Goal: Book appointment/travel/reservation

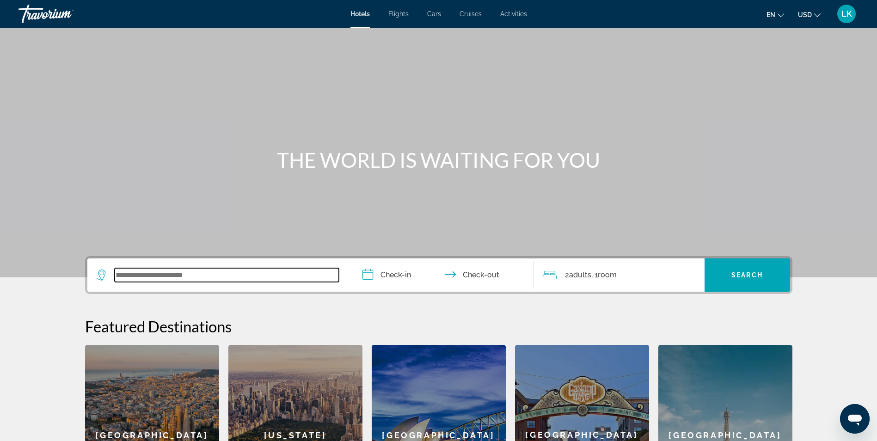
click at [153, 274] on input "Search widget" at bounding box center [227, 275] width 224 height 14
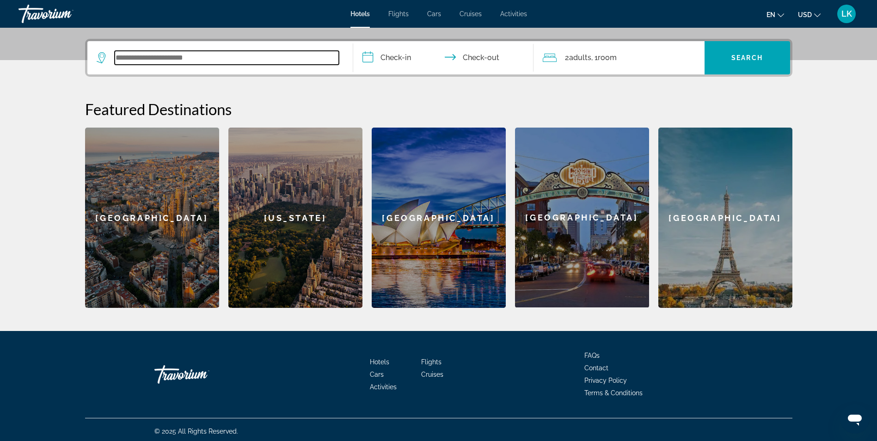
scroll to position [220, 0]
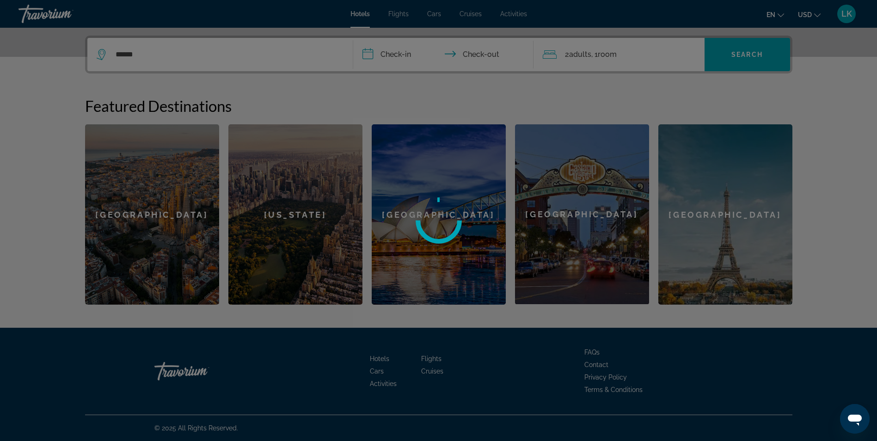
click at [826, 86] on div at bounding box center [438, 220] width 877 height 441
click at [809, 13] on div at bounding box center [438, 220] width 877 height 441
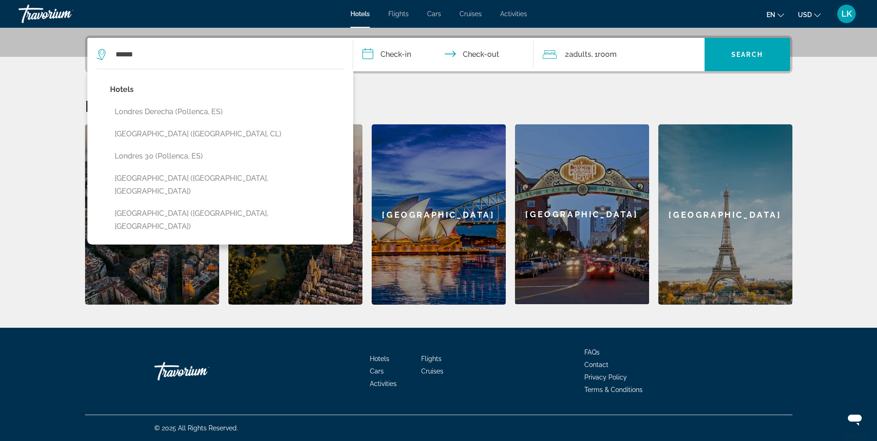
click at [809, 13] on span "USD" at bounding box center [805, 14] width 14 height 7
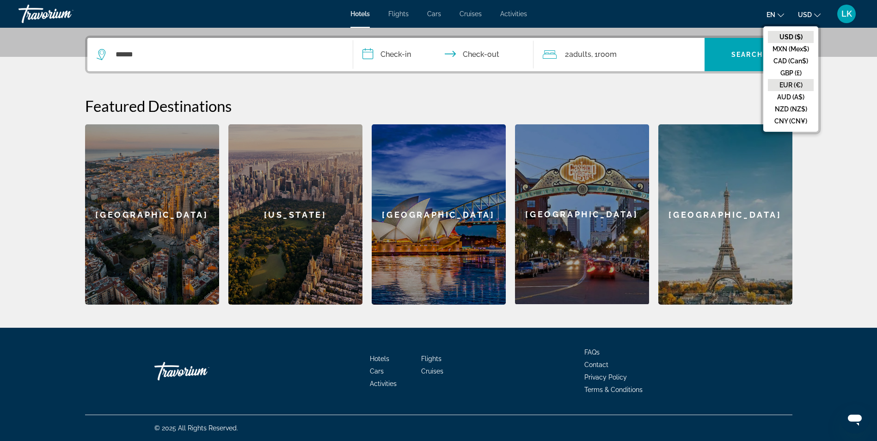
click at [789, 80] on button "EUR (€)" at bounding box center [791, 85] width 46 height 12
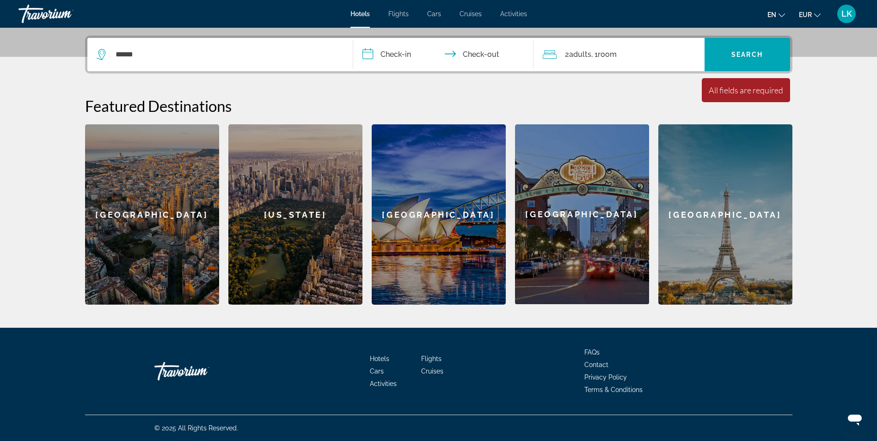
click at [776, 13] on button "en English Español Français Italiano Português русский" at bounding box center [776, 14] width 18 height 13
click at [761, 66] on button "Français" at bounding box center [757, 61] width 41 height 12
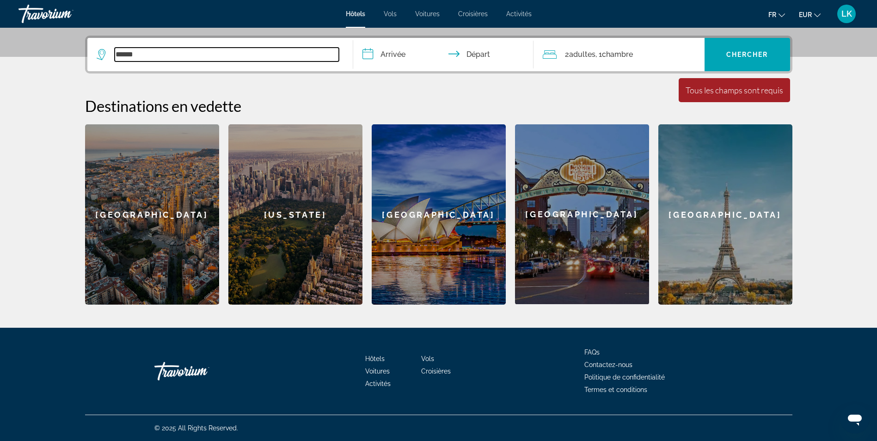
click at [173, 55] on input "******" at bounding box center [227, 55] width 224 height 14
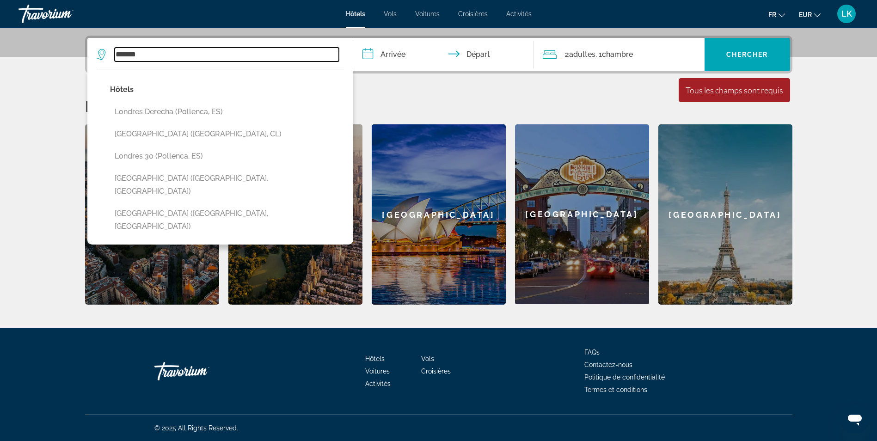
type input "*******"
click at [417, 53] on input "**********" at bounding box center [445, 56] width 184 height 36
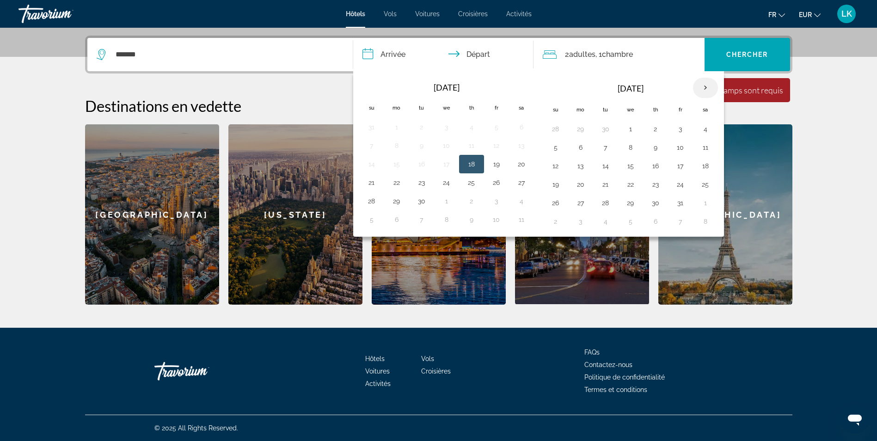
click at [702, 86] on th "Next month" at bounding box center [705, 88] width 25 height 20
click at [679, 147] on button "12" at bounding box center [680, 147] width 15 height 13
click at [585, 167] on button "15" at bounding box center [580, 165] width 15 height 13
type input "**********"
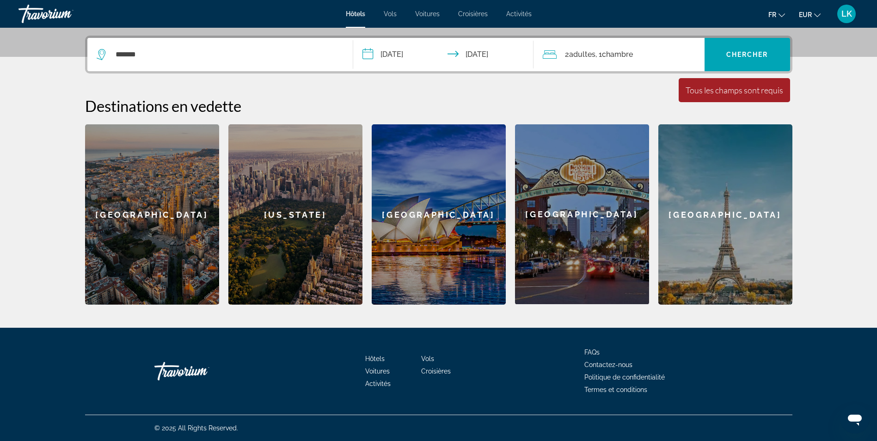
click at [663, 53] on div "2 Adulte Adultes , 1 Chambre pièces" at bounding box center [624, 54] width 162 height 13
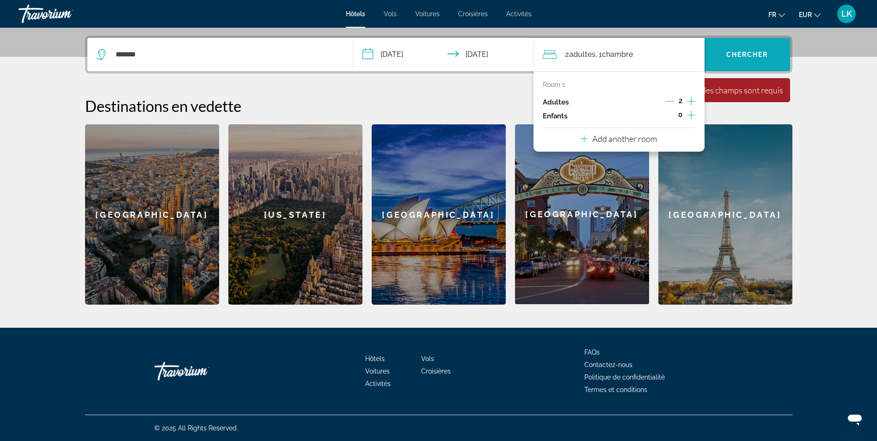
click at [737, 56] on span "Chercher" at bounding box center [747, 54] width 42 height 7
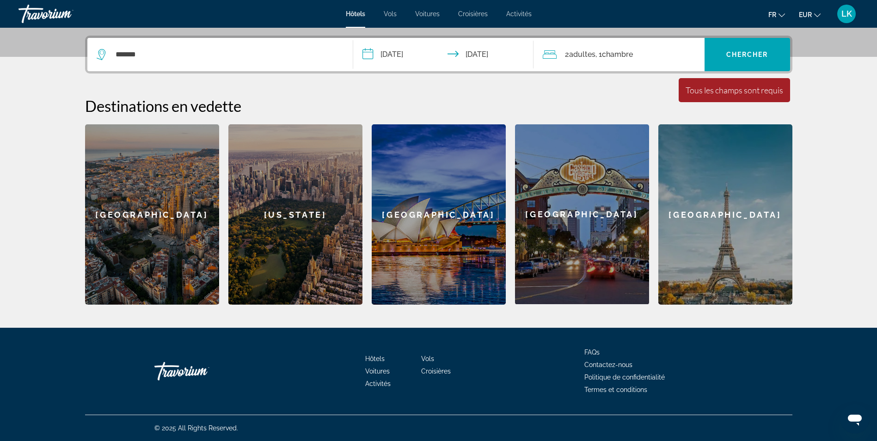
click at [645, 54] on div "2 Adulte Adultes , 1 Chambre pièces" at bounding box center [624, 54] width 162 height 13
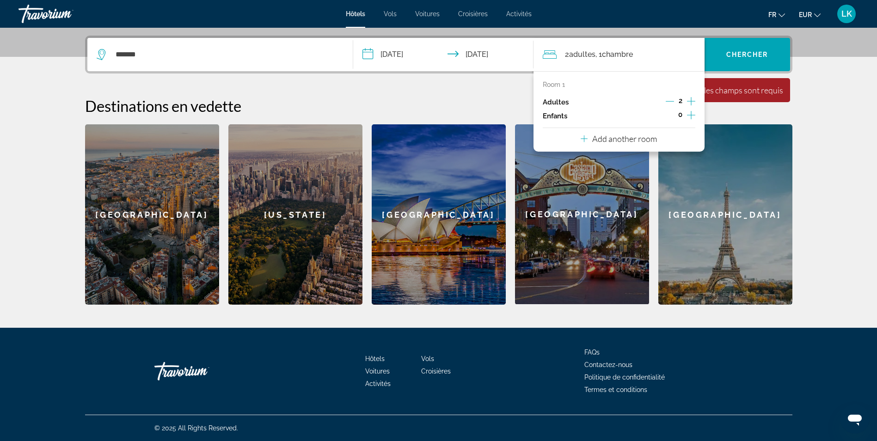
click at [866, 131] on section "**********" at bounding box center [438, 42] width 877 height 525
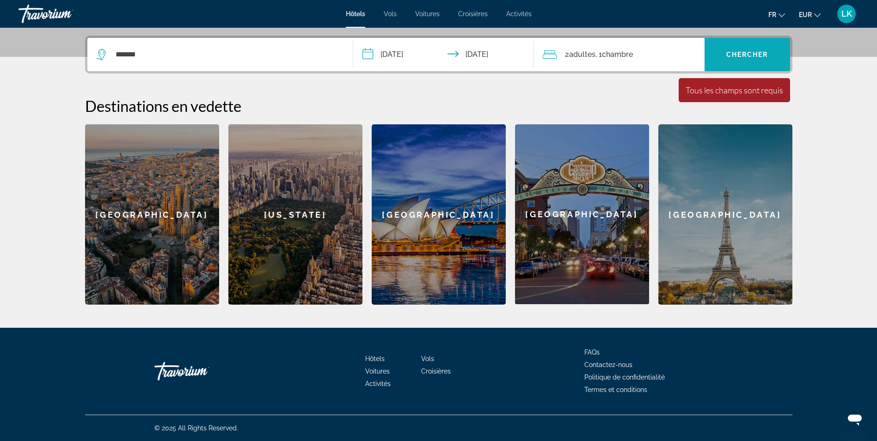
click at [732, 59] on span "Search widget" at bounding box center [746, 54] width 85 height 22
click at [263, 59] on input "*******" at bounding box center [227, 55] width 224 height 14
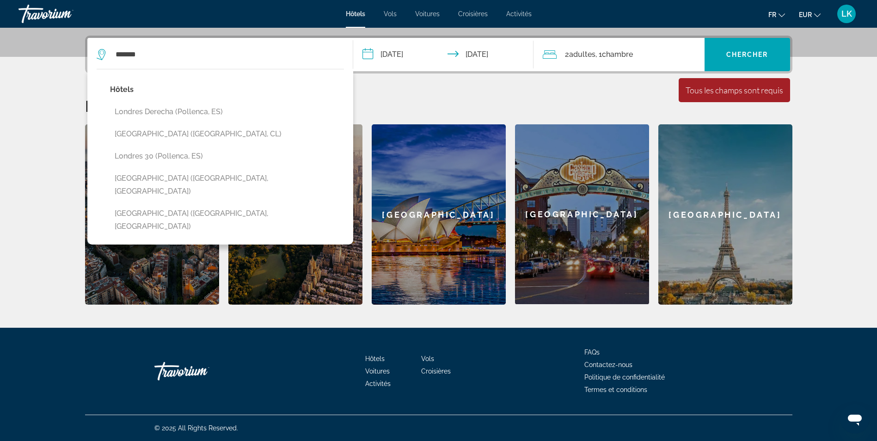
click at [103, 55] on icon "Search widget" at bounding box center [102, 54] width 11 height 11
drag, startPoint x: 182, startPoint y: 48, endPoint x: 78, endPoint y: 55, distance: 103.8
click at [78, 55] on div "**********" at bounding box center [439, 170] width 744 height 269
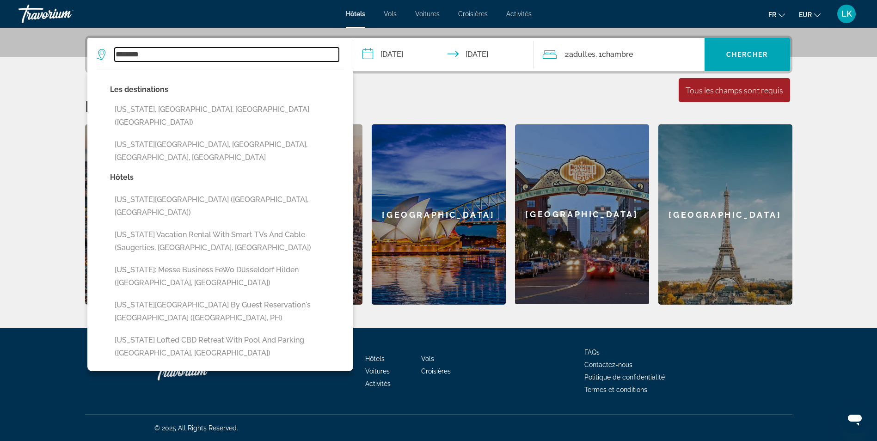
drag, startPoint x: 163, startPoint y: 53, endPoint x: 66, endPoint y: 57, distance: 96.7
click at [67, 57] on div "**********" at bounding box center [439, 170] width 744 height 269
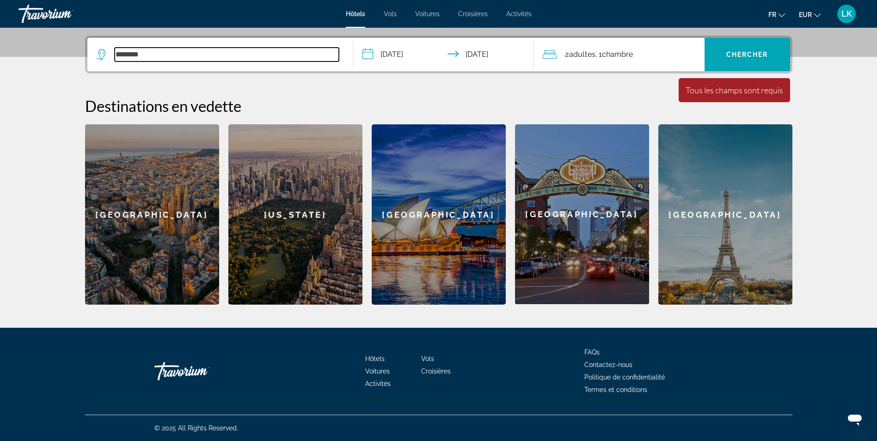
type input "*"
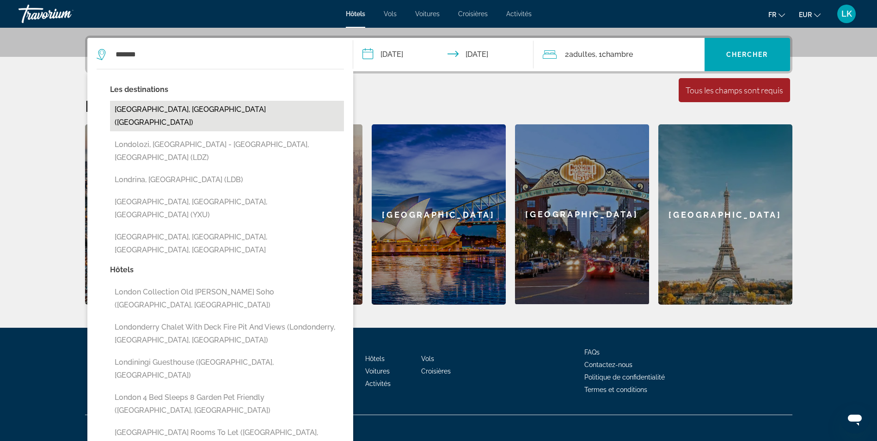
click at [155, 109] on button "[GEOGRAPHIC_DATA], [GEOGRAPHIC_DATA] ([GEOGRAPHIC_DATA])" at bounding box center [227, 116] width 234 height 31
type input "**********"
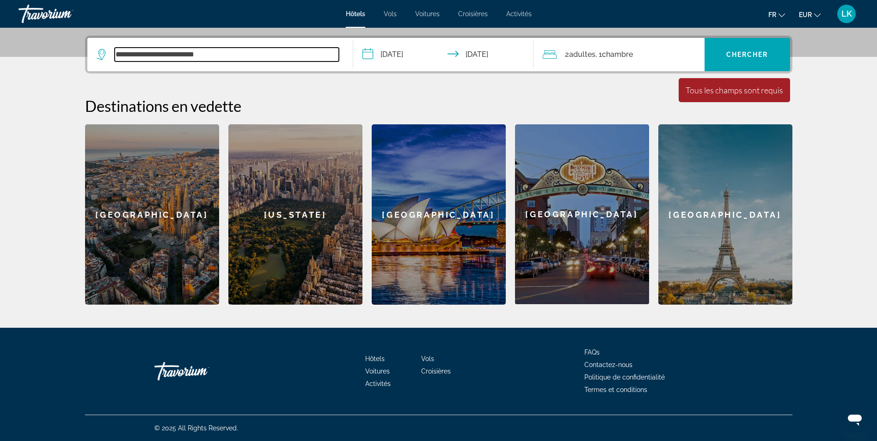
click at [188, 49] on input "**********" at bounding box center [227, 55] width 224 height 14
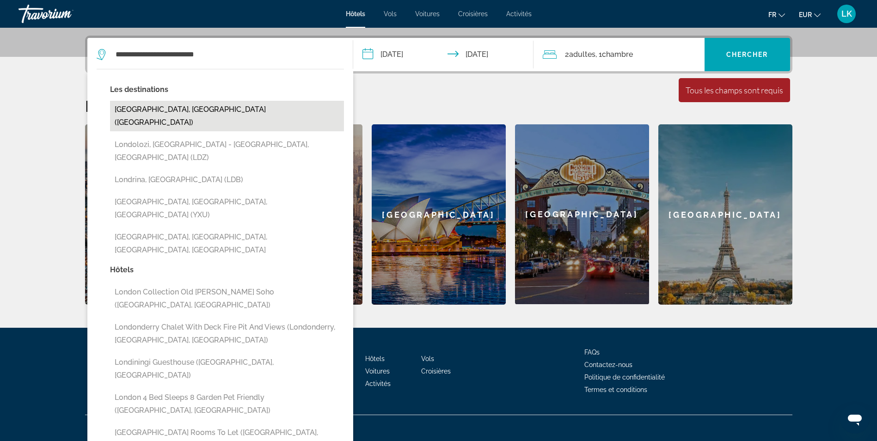
click at [183, 114] on button "[GEOGRAPHIC_DATA], [GEOGRAPHIC_DATA] ([GEOGRAPHIC_DATA])" at bounding box center [227, 116] width 234 height 31
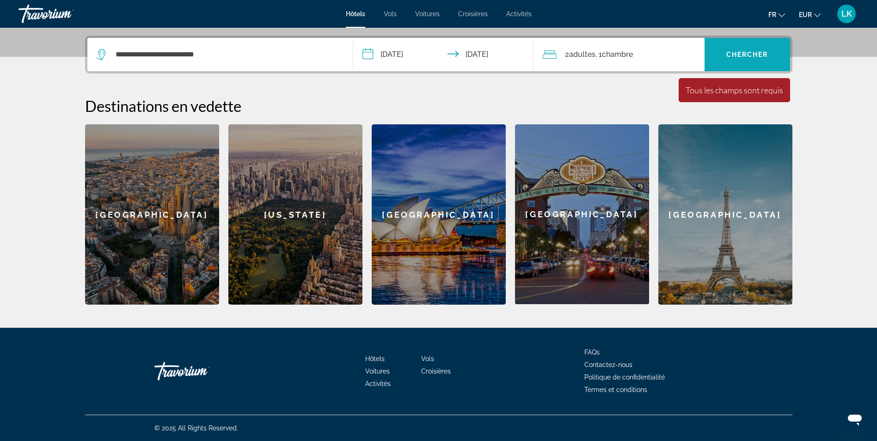
click at [726, 52] on span "Chercher" at bounding box center [747, 54] width 42 height 7
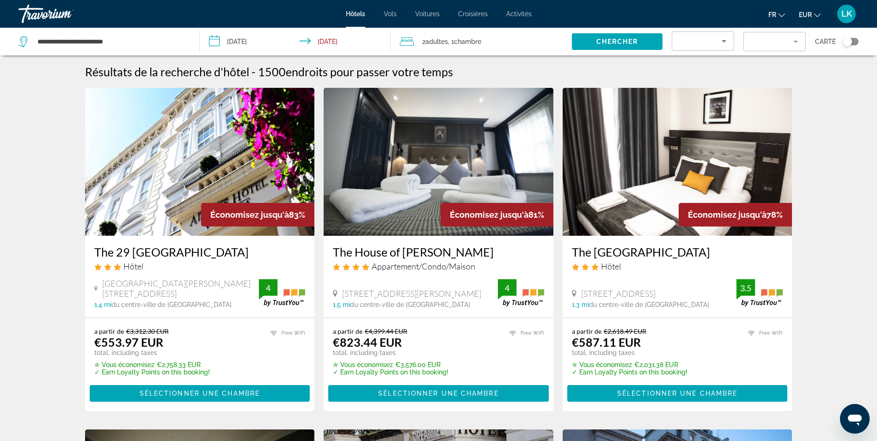
click at [706, 31] on mat-form-field "Search widget" at bounding box center [703, 40] width 62 height 19
click at [707, 37] on div "Sort by" at bounding box center [700, 41] width 42 height 11
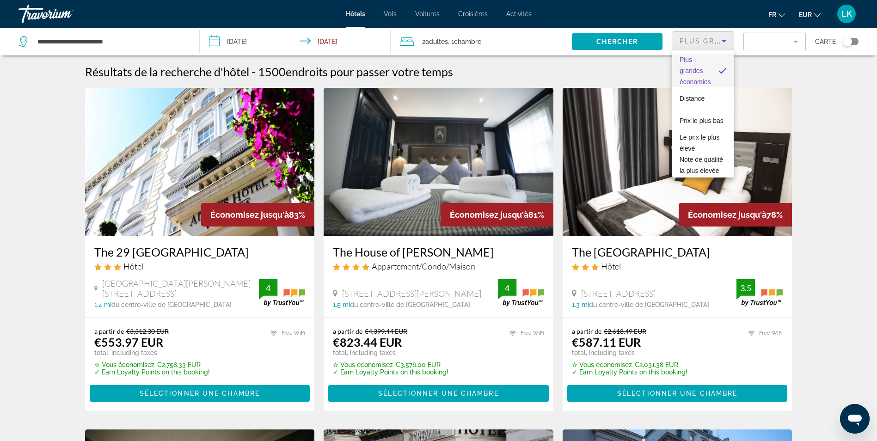
click at [815, 110] on div at bounding box center [438, 220] width 877 height 441
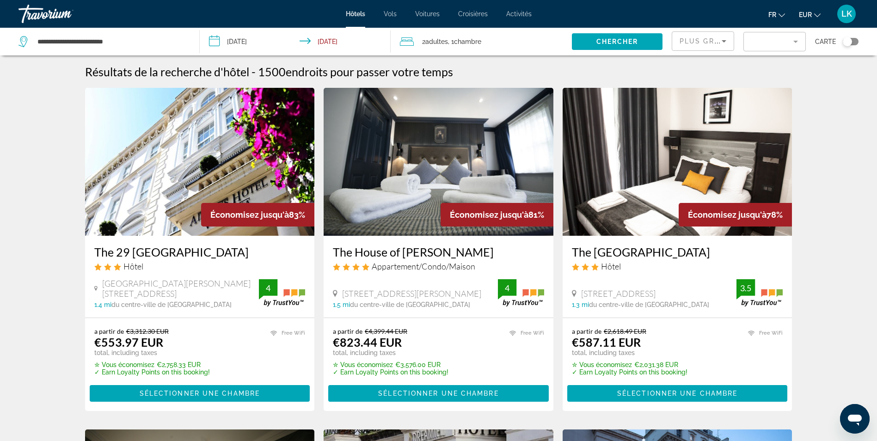
click at [794, 44] on mat-form-field "Filter" at bounding box center [774, 41] width 62 height 19
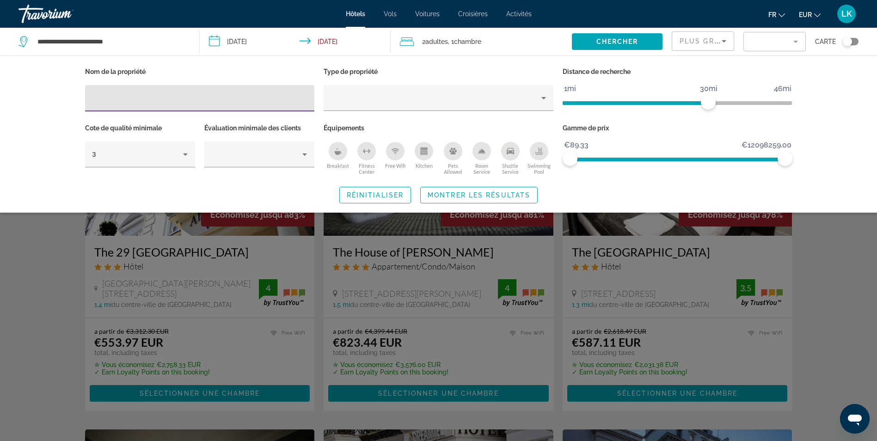
click at [840, 255] on div "Search widget" at bounding box center [438, 290] width 877 height 302
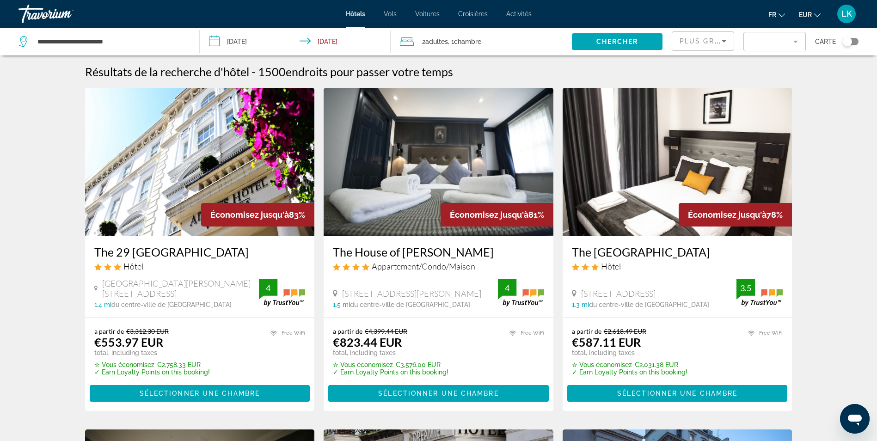
click at [845, 44] on div "Toggle map" at bounding box center [847, 41] width 9 height 9
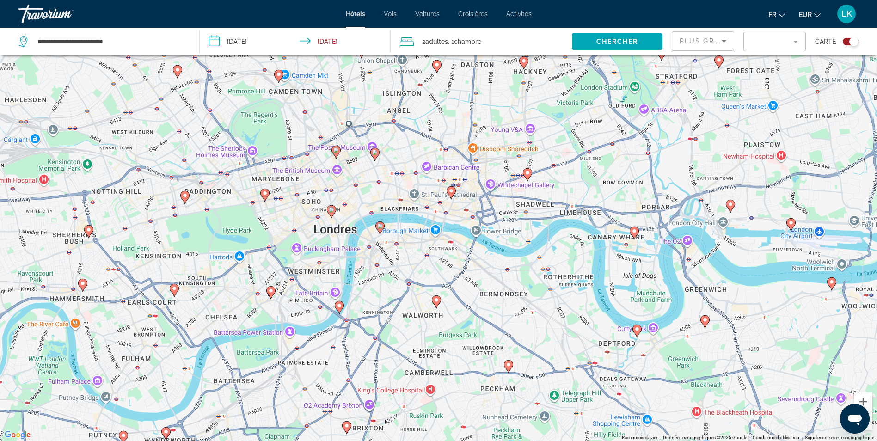
drag, startPoint x: 394, startPoint y: 174, endPoint x: 415, endPoint y: 302, distance: 130.1
click at [415, 302] on div "Pour activer le glissement avec le clavier, appuyez sur Alt+Entrée. Une fois ce…" at bounding box center [438, 220] width 877 height 441
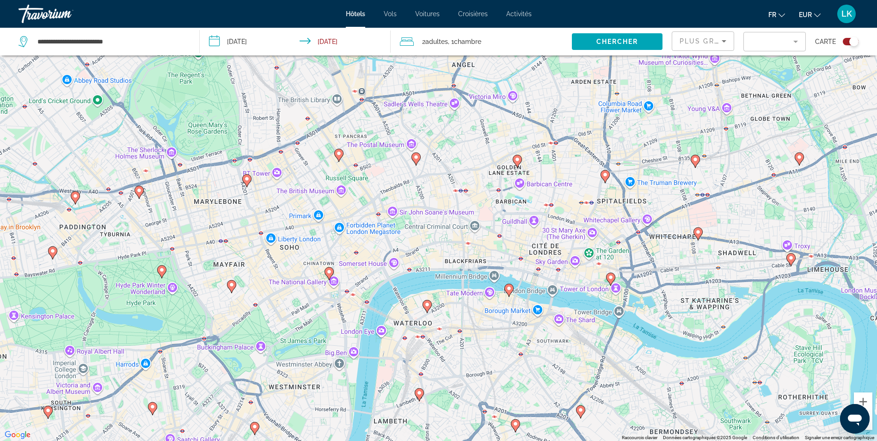
drag, startPoint x: 296, startPoint y: 159, endPoint x: 408, endPoint y: 302, distance: 181.8
click at [408, 302] on div "Pour activer le glissement avec le clavier, appuyez sur Alt+Entrée. Une fois ce…" at bounding box center [438, 220] width 877 height 441
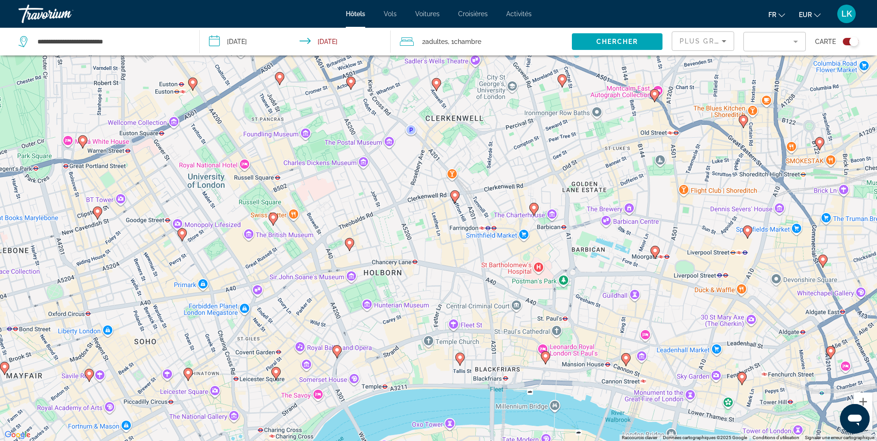
drag, startPoint x: 539, startPoint y: 195, endPoint x: 360, endPoint y: 320, distance: 218.0
click at [360, 320] on div "Pour activer le glissement avec le clavier, appuyez sur Alt+Entrée. Une fois ce…" at bounding box center [438, 220] width 877 height 441
click at [534, 207] on image "Main content" at bounding box center [534, 208] width 6 height 6
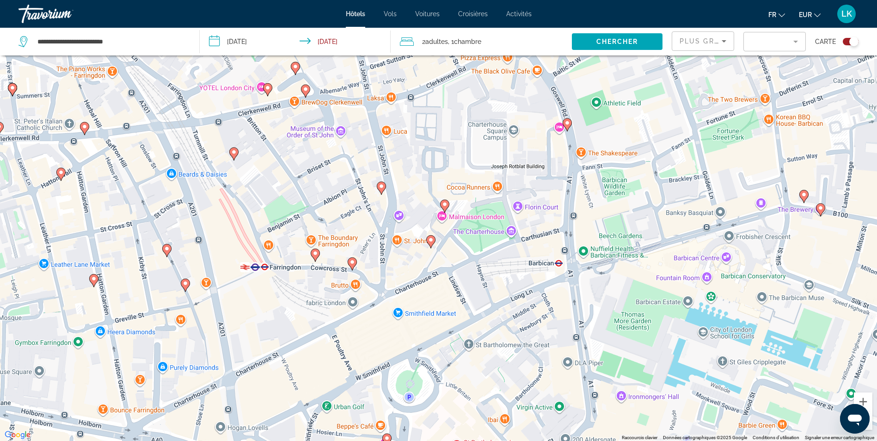
click at [848, 38] on div "Toggle map" at bounding box center [851, 41] width 16 height 7
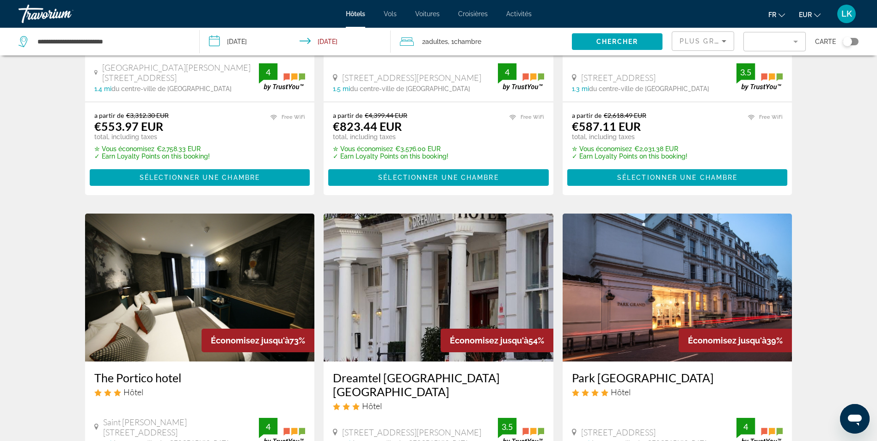
scroll to position [65, 0]
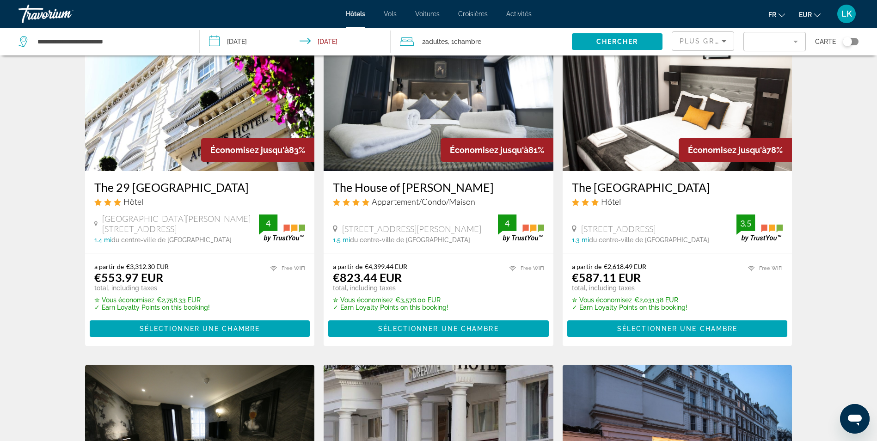
click at [761, 35] on mat-form-field "Filter" at bounding box center [774, 41] width 62 height 19
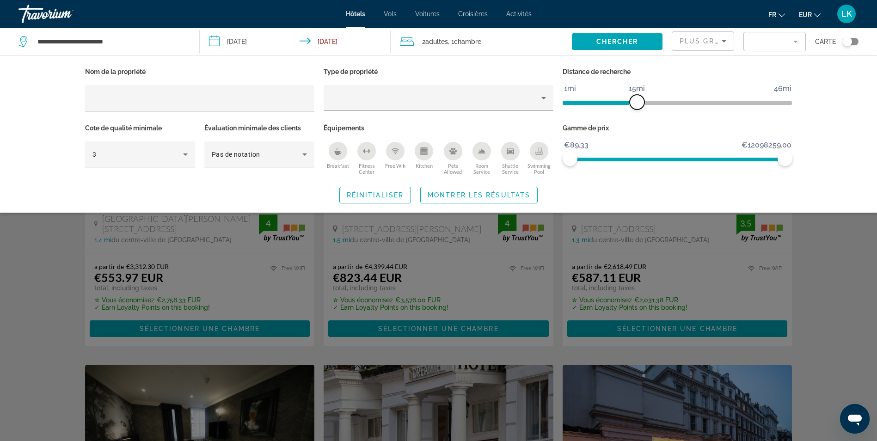
drag, startPoint x: 708, startPoint y: 100, endPoint x: 637, endPoint y: 106, distance: 71.4
click at [637, 106] on span "ngx-slider" at bounding box center [636, 102] width 15 height 15
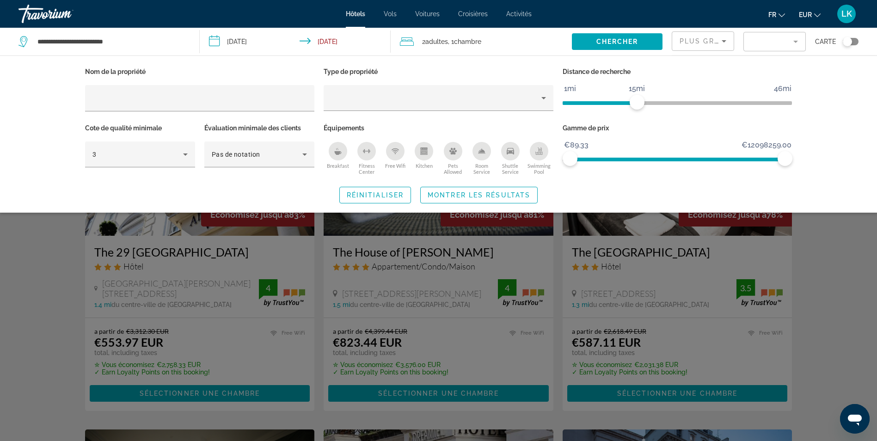
click at [842, 300] on div "Search widget" at bounding box center [438, 290] width 877 height 302
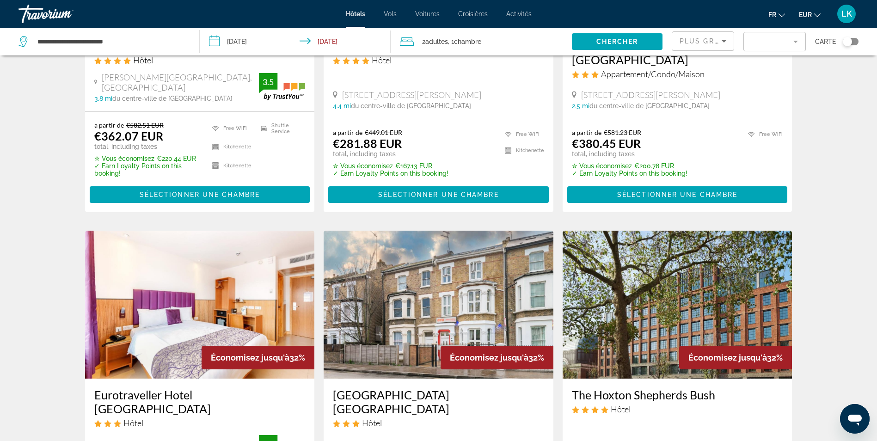
scroll to position [971, 0]
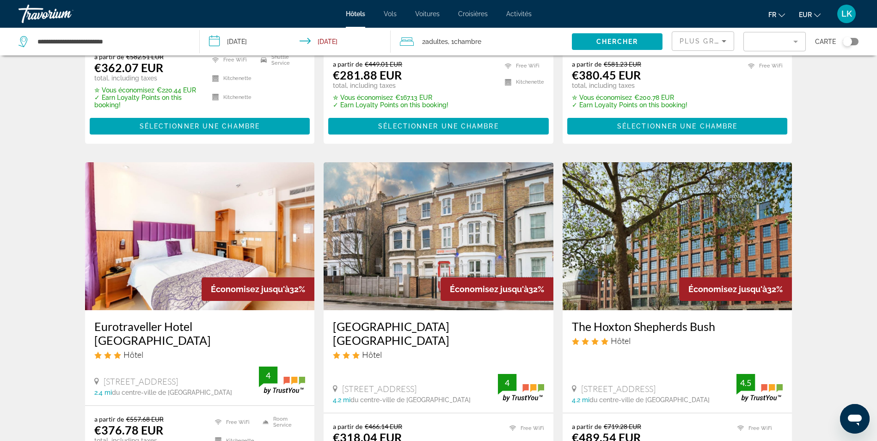
click at [765, 36] on mat-form-field "Filter" at bounding box center [774, 41] width 62 height 19
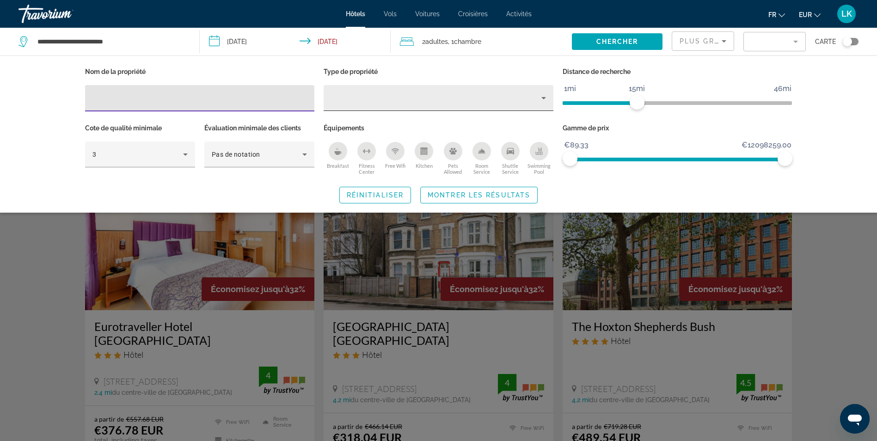
click at [397, 94] on div "Property type" at bounding box center [436, 97] width 210 height 11
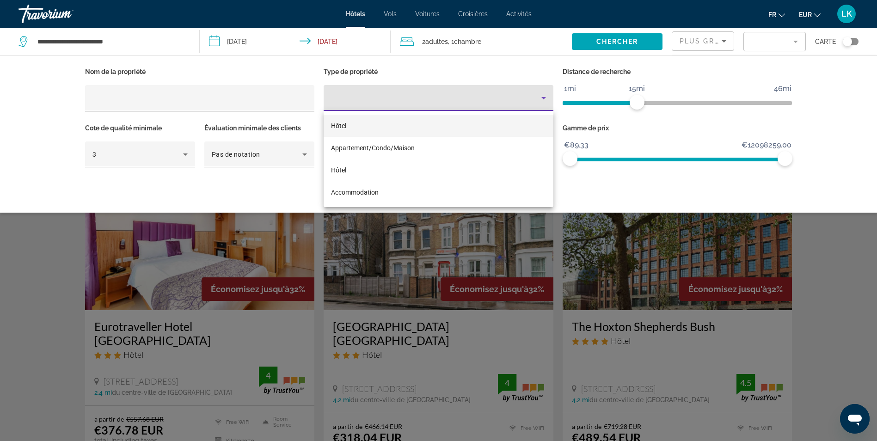
click at [362, 125] on mat-option "Hôtel" at bounding box center [439, 126] width 230 height 22
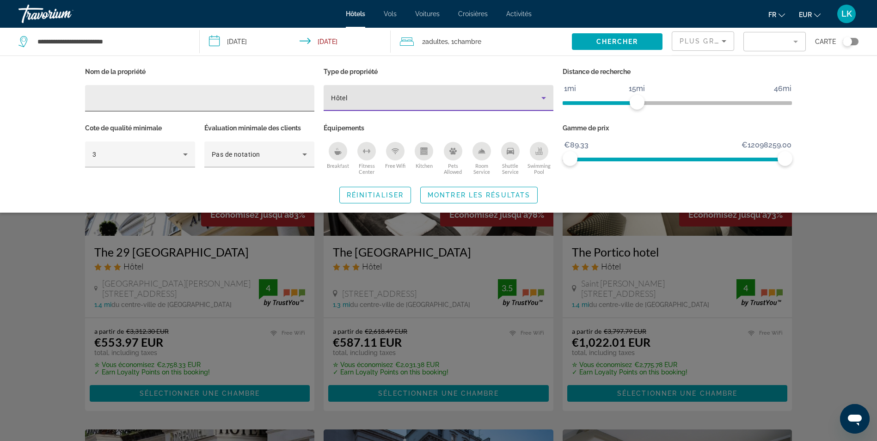
click at [246, 90] on div "Hotel Filters" at bounding box center [199, 98] width 215 height 26
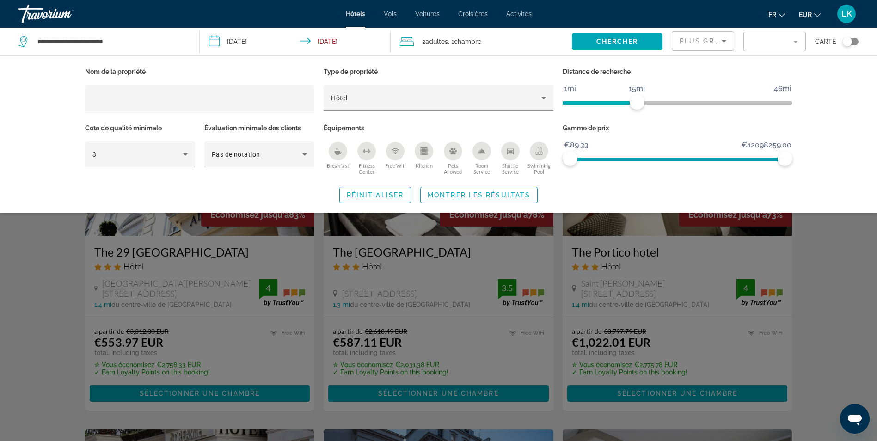
click at [34, 280] on div "Search widget" at bounding box center [438, 290] width 877 height 302
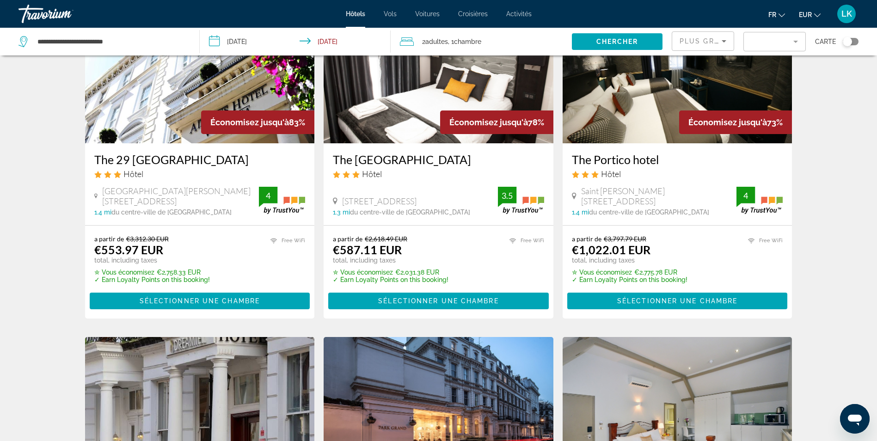
scroll to position [139, 0]
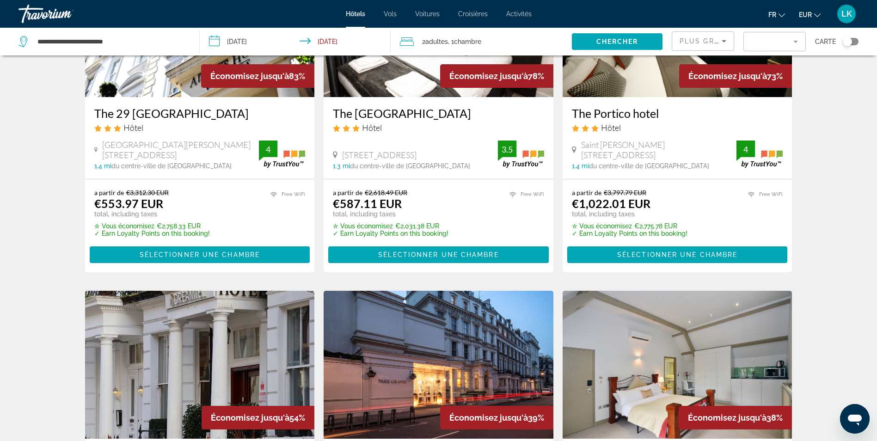
click at [702, 35] on div "Plus grandes économies" at bounding box center [702, 45] width 47 height 26
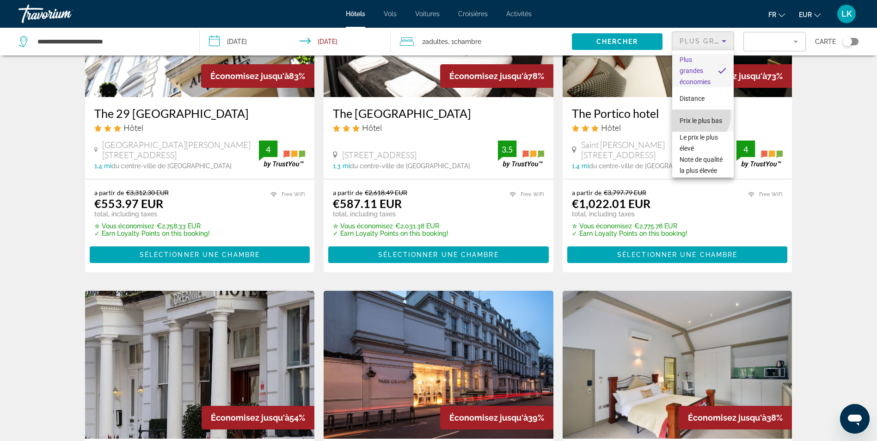
click at [696, 117] on span "Prix le plus bas" at bounding box center [700, 120] width 43 height 7
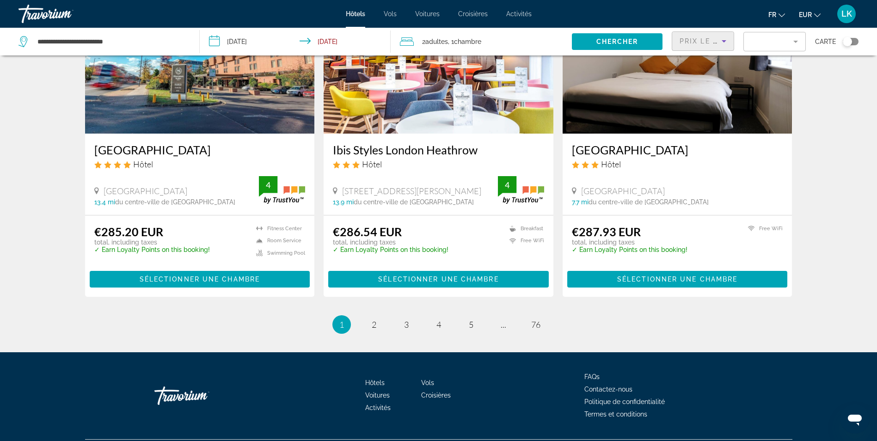
scroll to position [1166, 0]
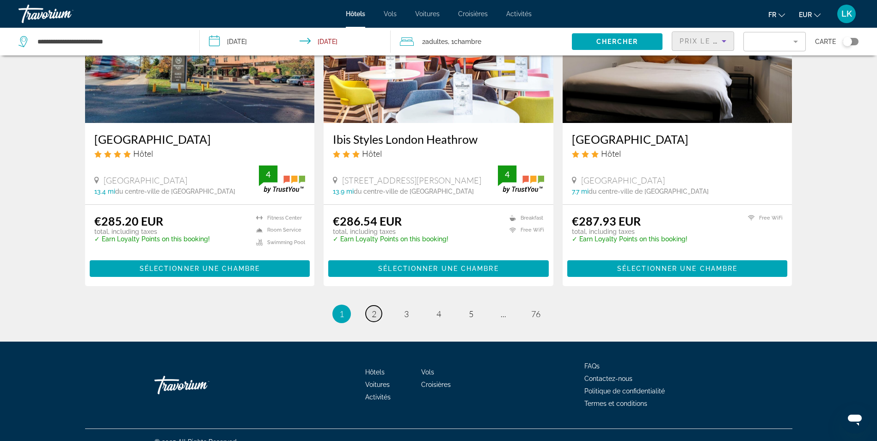
click at [370, 305] on link "page 2" at bounding box center [374, 313] width 16 height 16
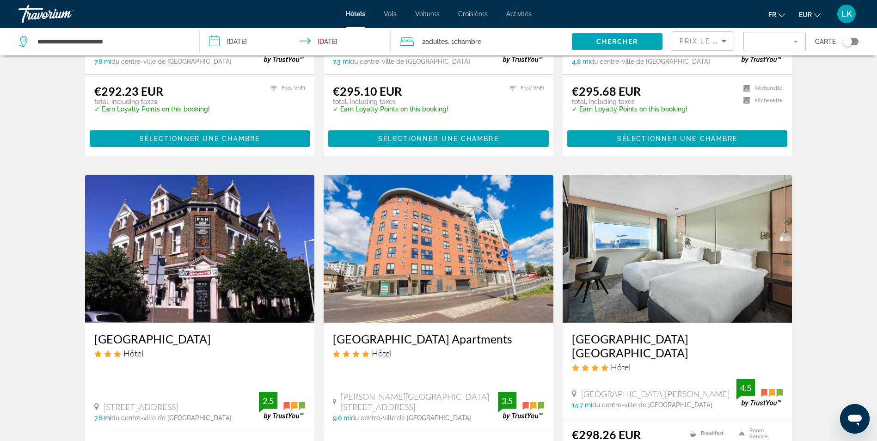
scroll to position [368, 0]
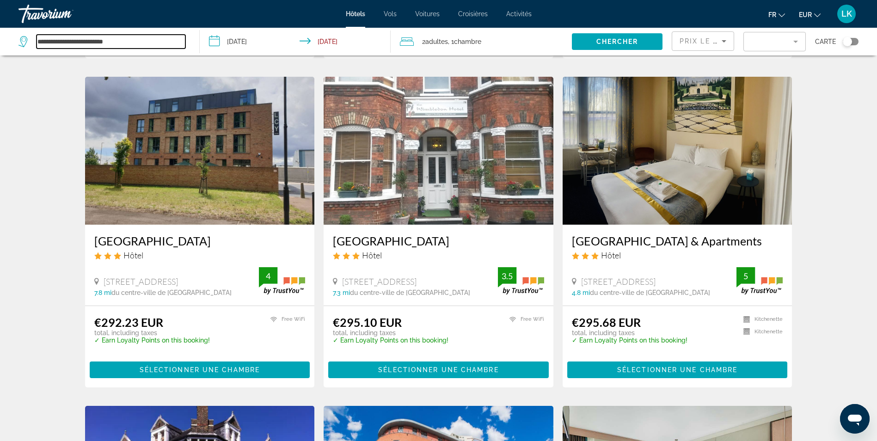
click at [69, 41] on input "**********" at bounding box center [111, 42] width 149 height 14
drag, startPoint x: 145, startPoint y: 42, endPoint x: -2, endPoint y: 41, distance: 147.0
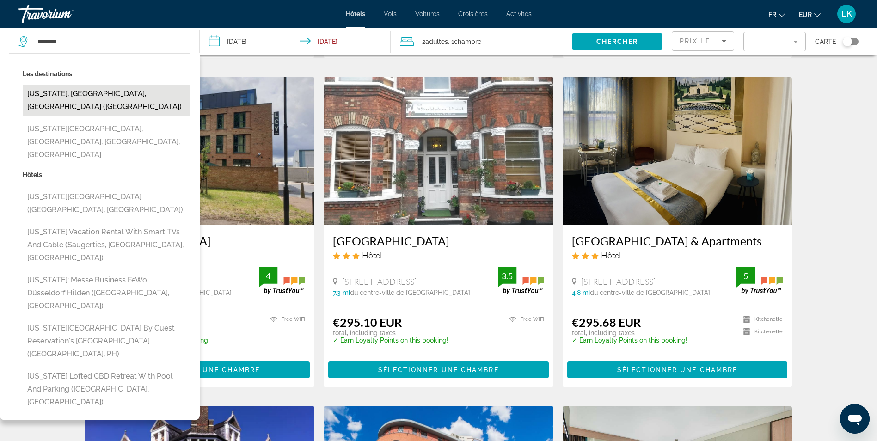
click at [64, 96] on button "[US_STATE], [GEOGRAPHIC_DATA], [GEOGRAPHIC_DATA] ([GEOGRAPHIC_DATA])" at bounding box center [107, 100] width 168 height 31
type input "**********"
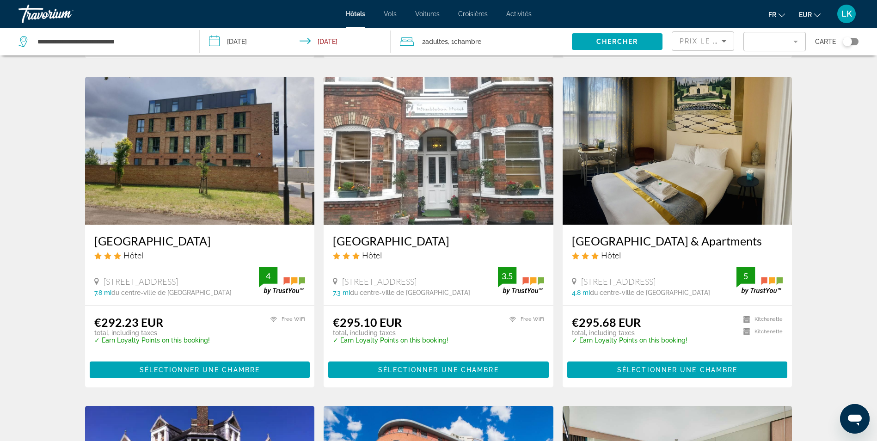
click at [244, 44] on input "**********" at bounding box center [297, 43] width 194 height 31
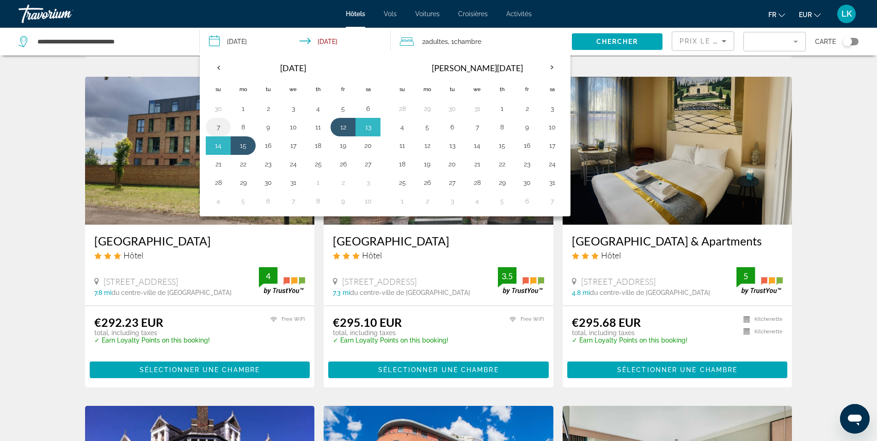
click at [220, 129] on button "7" at bounding box center [218, 127] width 15 height 13
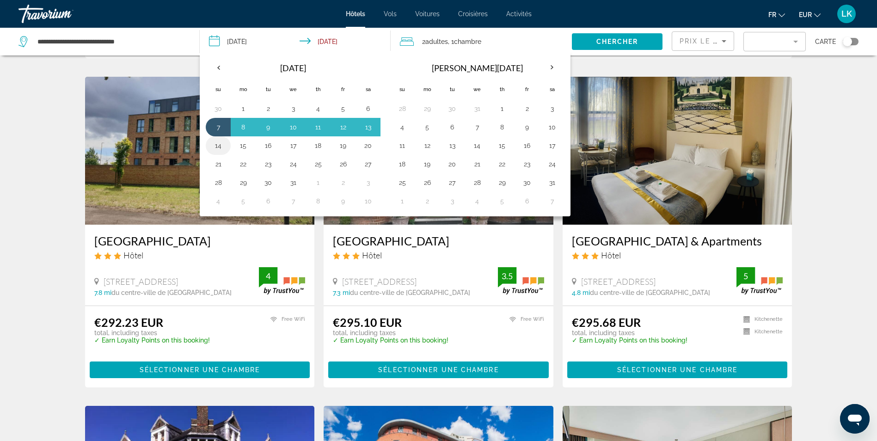
click at [217, 148] on button "14" at bounding box center [218, 145] width 15 height 13
type input "**********"
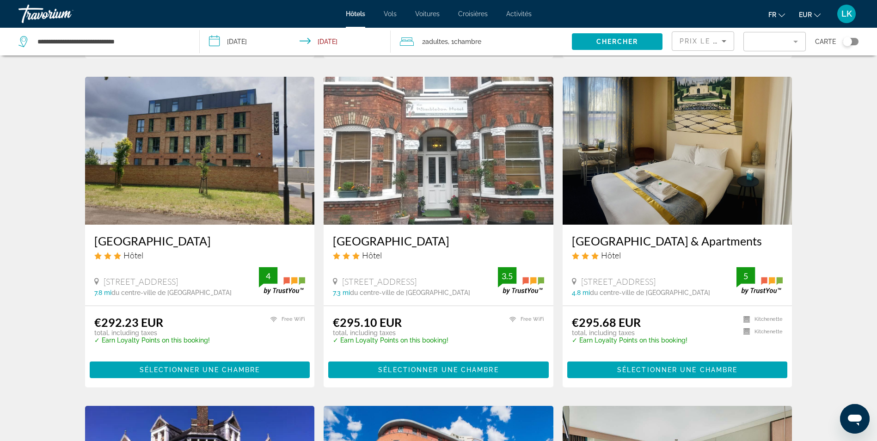
click at [441, 43] on span "Adultes" at bounding box center [436, 41] width 23 height 7
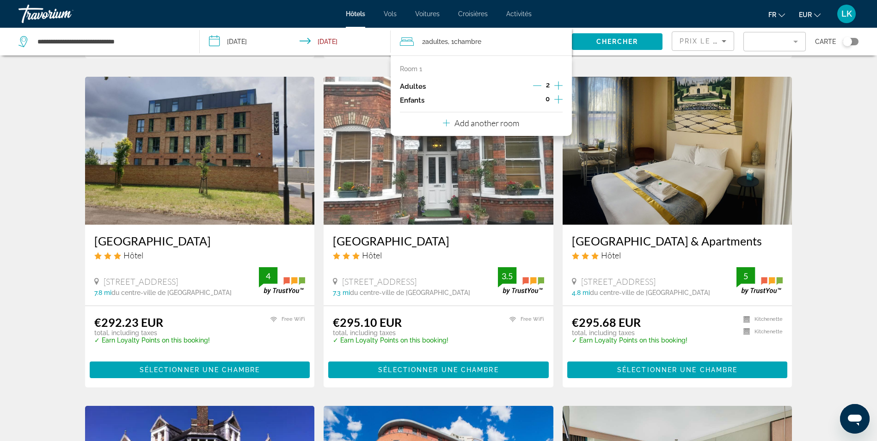
click at [560, 87] on icon "Increment adults" at bounding box center [558, 85] width 8 height 11
click at [605, 39] on span "Chercher" at bounding box center [617, 41] width 42 height 7
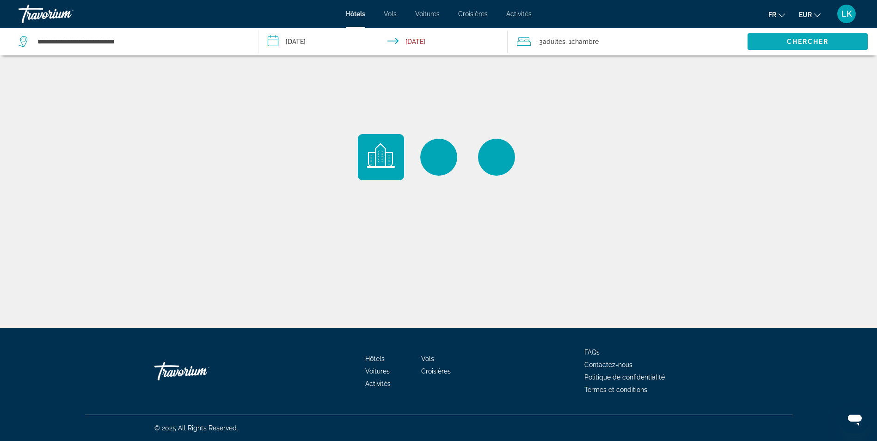
scroll to position [0, 0]
click at [603, 39] on span "Chambre" at bounding box center [588, 41] width 27 height 7
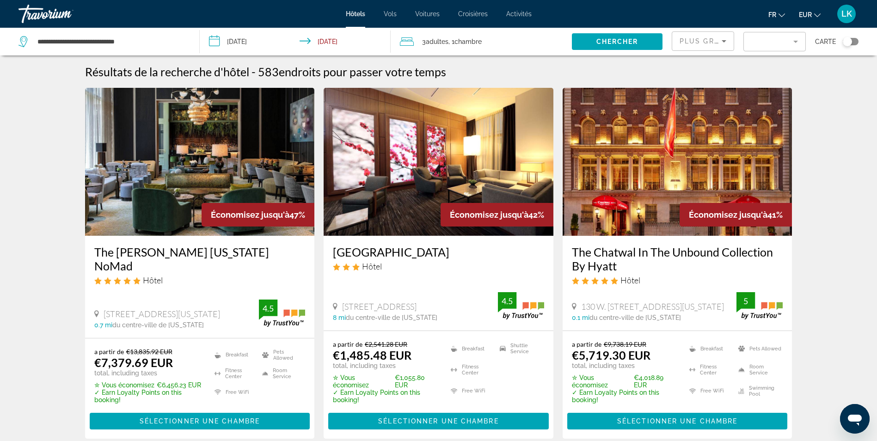
click at [432, 42] on span "Adultes" at bounding box center [437, 41] width 23 height 7
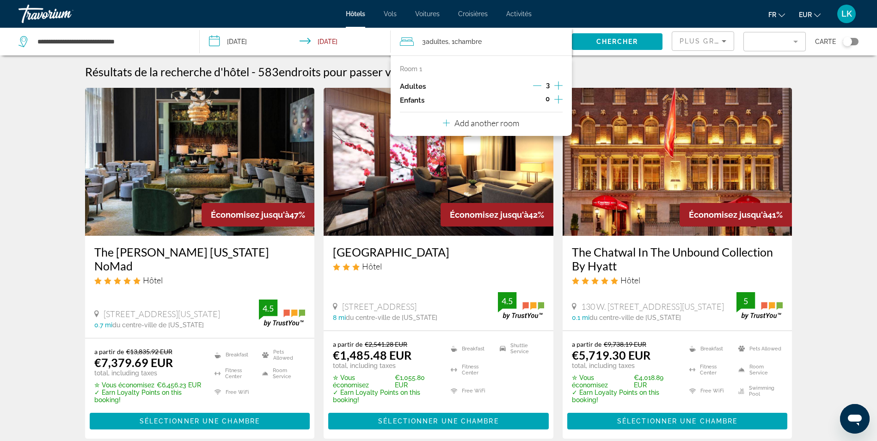
click at [536, 86] on icon "Decrement adults" at bounding box center [537, 85] width 8 height 8
click at [470, 122] on p "Add another room" at bounding box center [486, 123] width 65 height 10
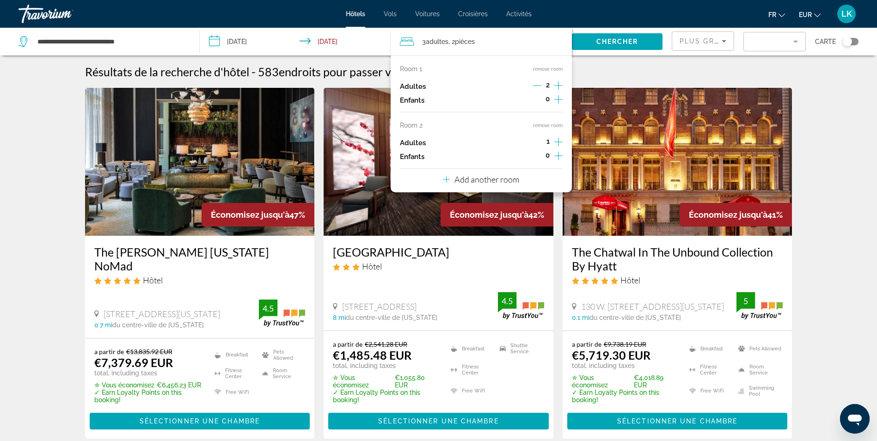
click at [609, 14] on div "fr English Español Français Italiano Português русский EUR USD ($) MXN (Mex$) C…" at bounding box center [700, 13] width 318 height 19
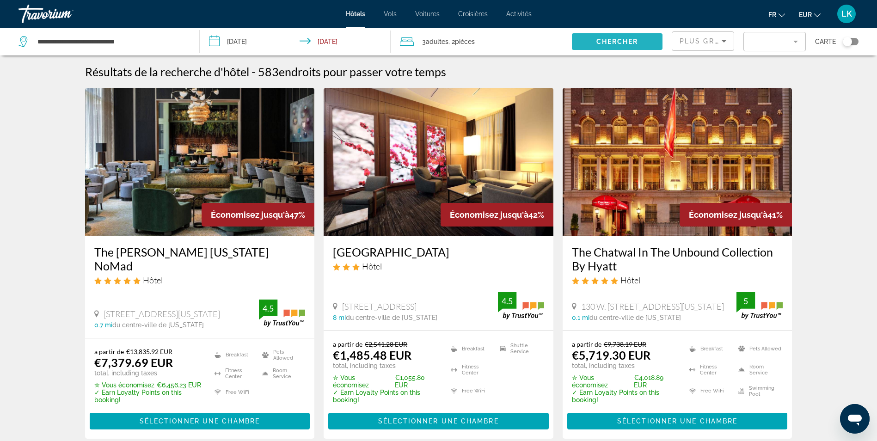
click at [598, 43] on span "Chercher" at bounding box center [617, 41] width 42 height 7
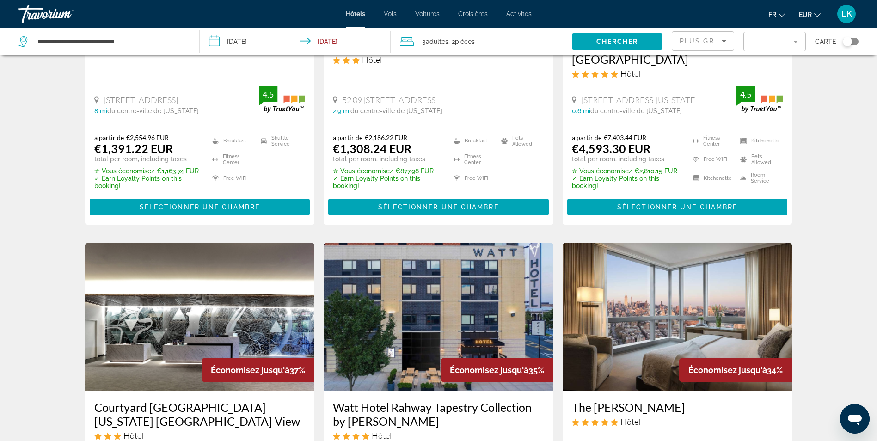
scroll to position [231, 0]
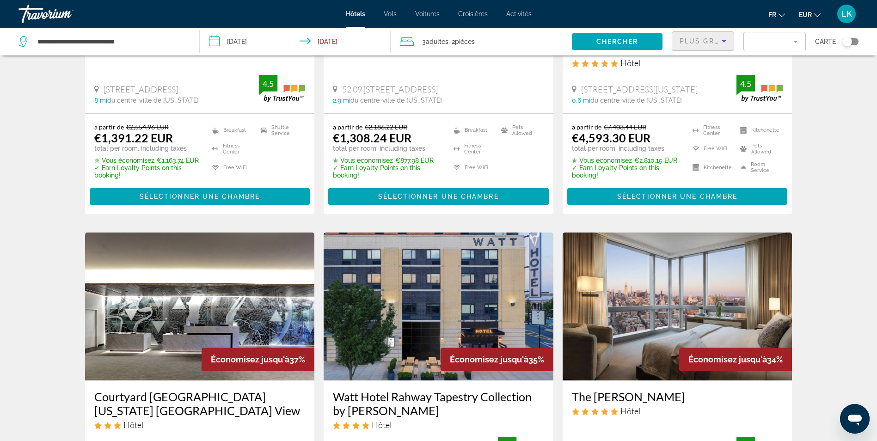
click at [709, 45] on div "Plus grandes économies" at bounding box center [700, 41] width 42 height 11
click at [709, 45] on div at bounding box center [438, 220] width 877 height 441
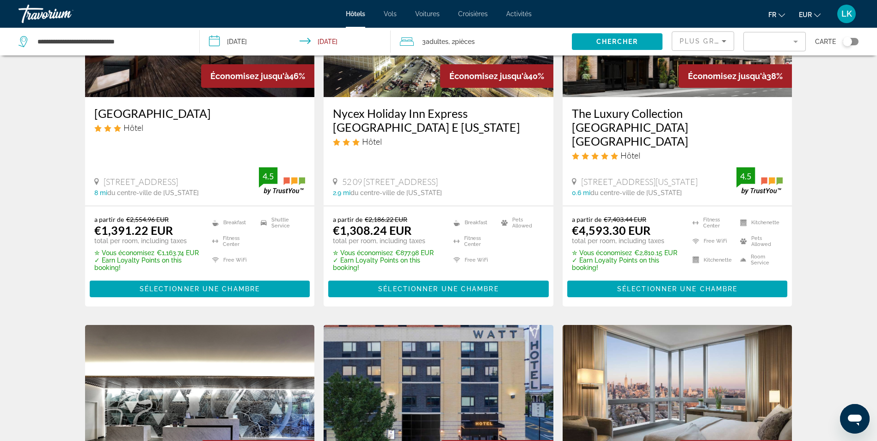
scroll to position [46, 0]
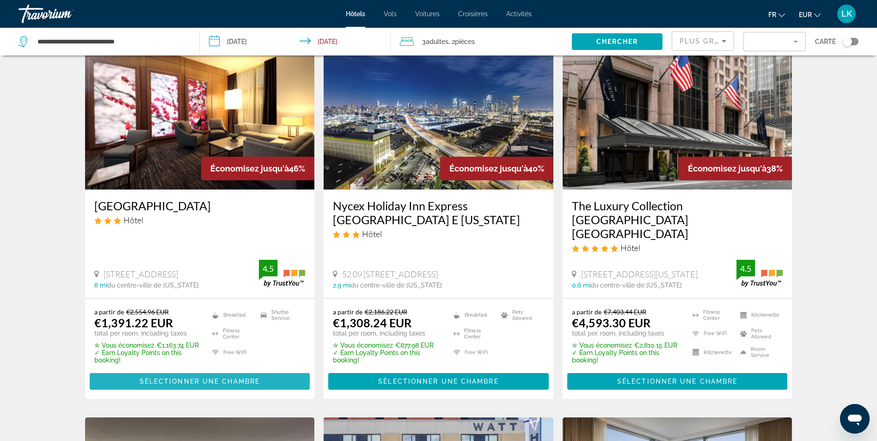
click at [217, 378] on span "Sélectionner une chambre" at bounding box center [200, 381] width 120 height 7
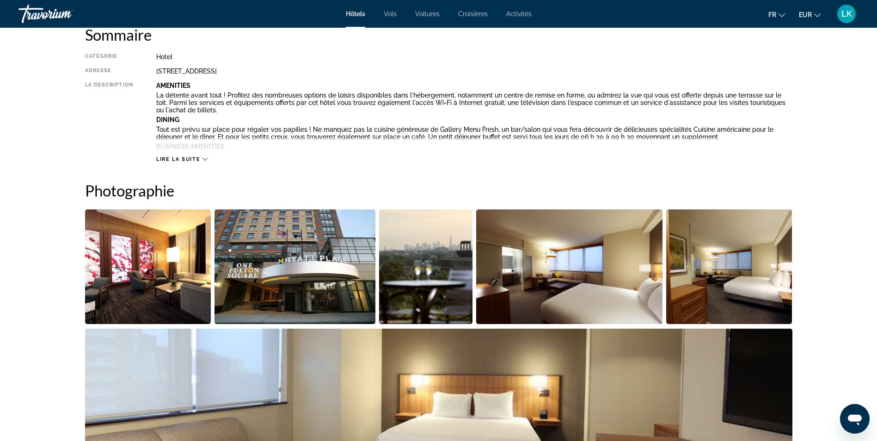
scroll to position [370, 0]
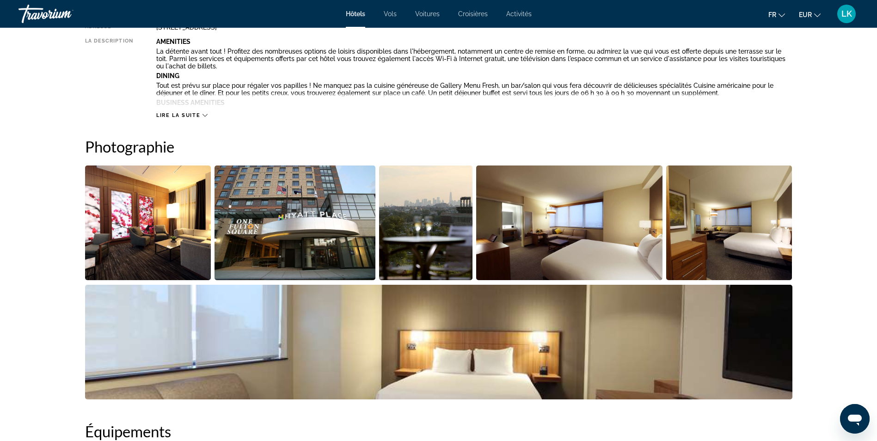
click at [181, 112] on span "Lire la suite" at bounding box center [178, 115] width 44 height 6
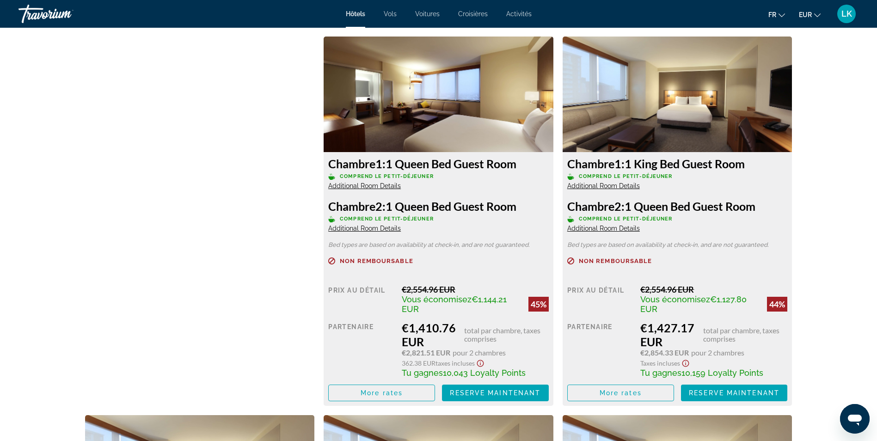
scroll to position [1571, 0]
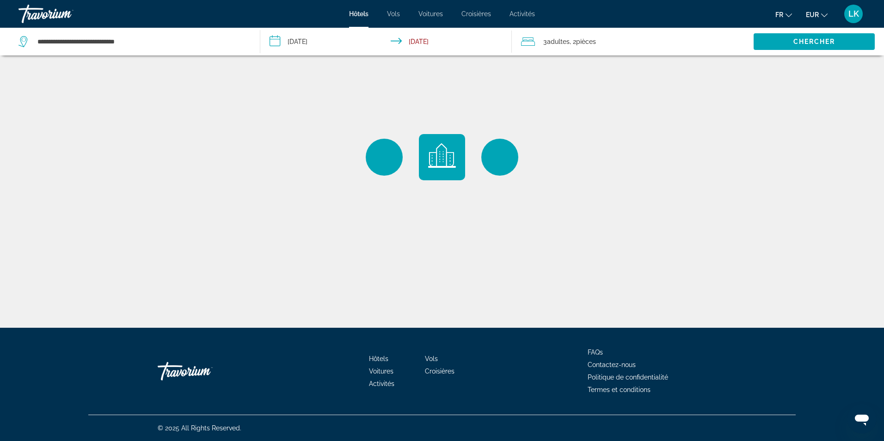
click at [563, 43] on span "Adultes" at bounding box center [558, 41] width 23 height 7
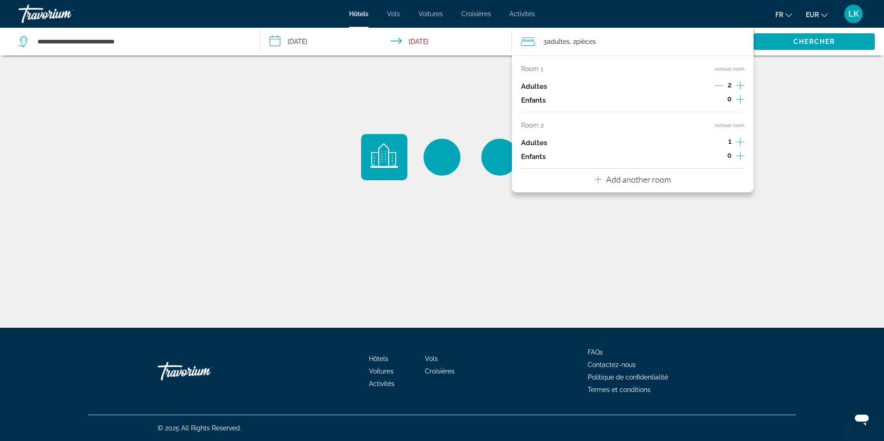
click at [563, 43] on span "Adultes" at bounding box center [558, 41] width 23 height 7
click at [506, 262] on div "Main content" at bounding box center [442, 164] width 884 height 328
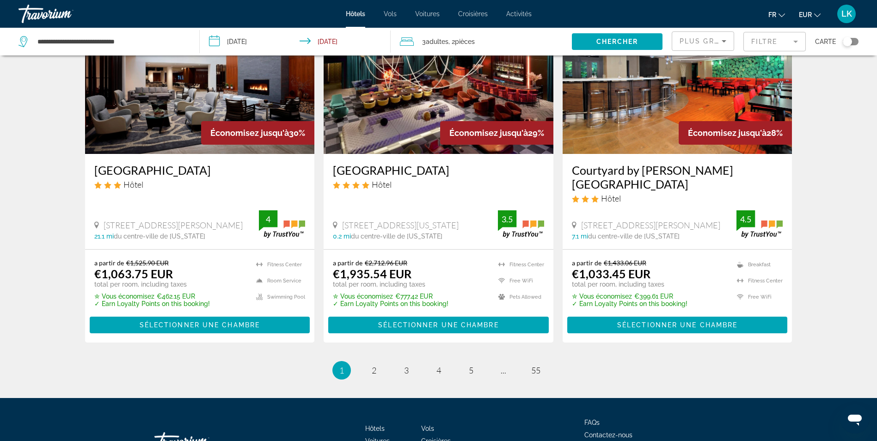
scroll to position [1185, 0]
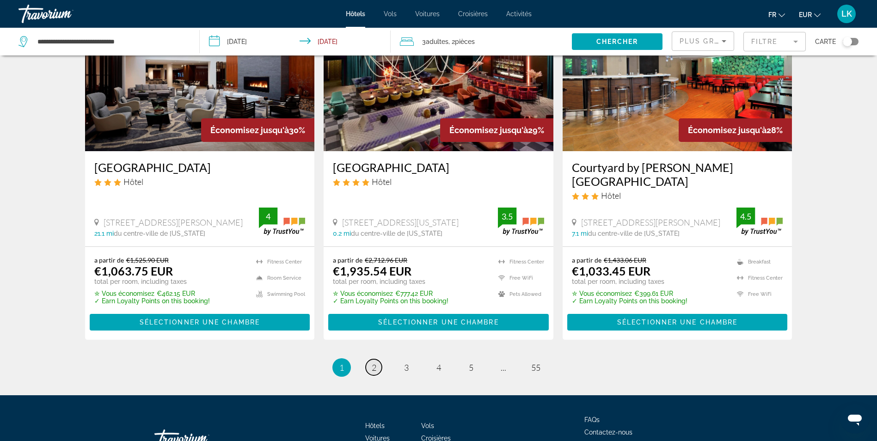
click at [379, 359] on link "page 2" at bounding box center [374, 367] width 16 height 16
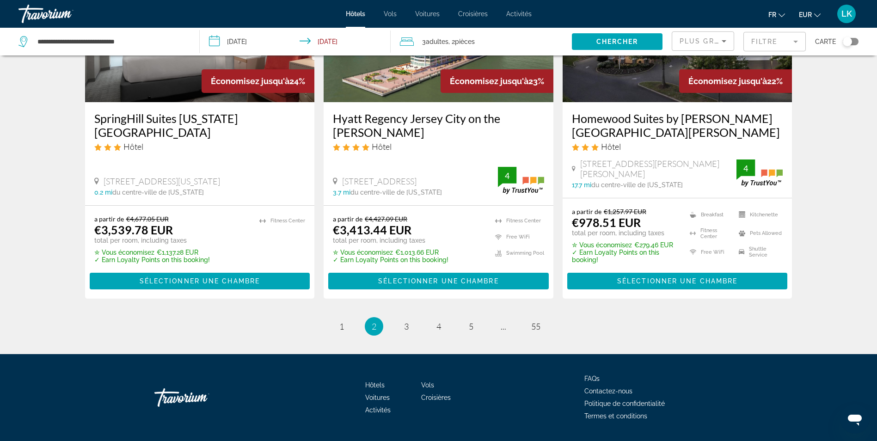
scroll to position [1209, 0]
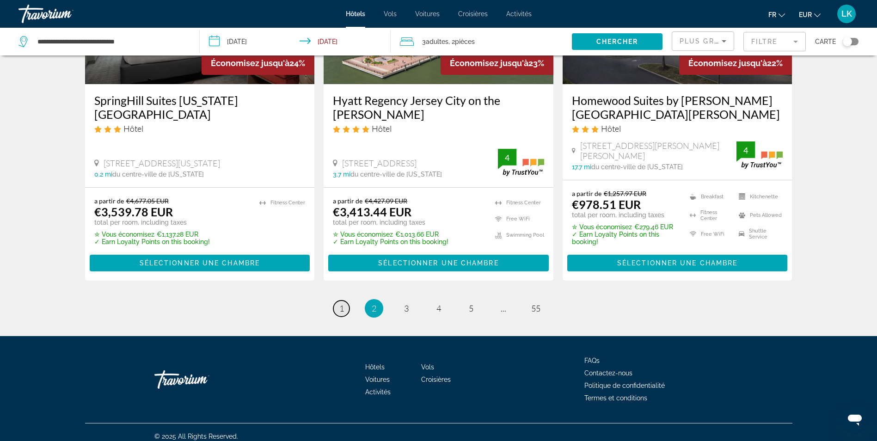
click at [344, 300] on link "page 1" at bounding box center [341, 308] width 16 height 16
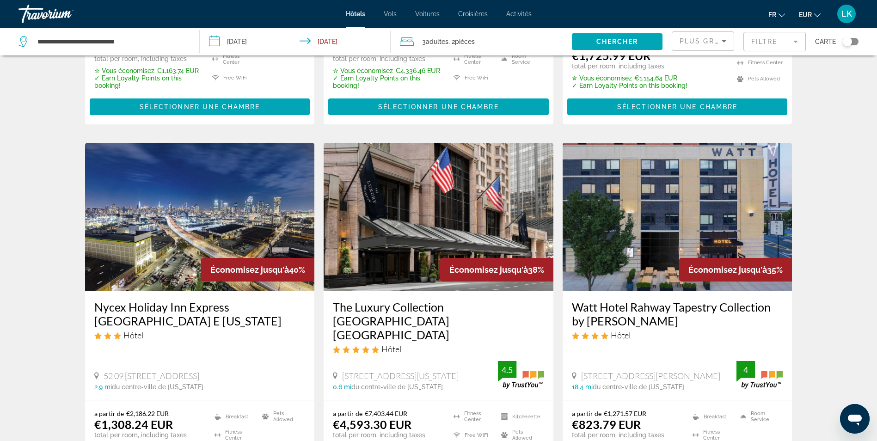
scroll to position [324, 0]
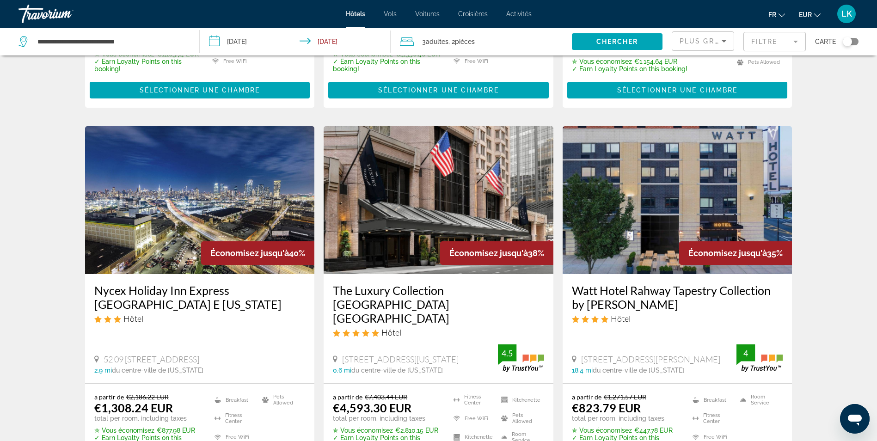
click at [708, 41] on span "Plus grandes économies" at bounding box center [734, 40] width 110 height 7
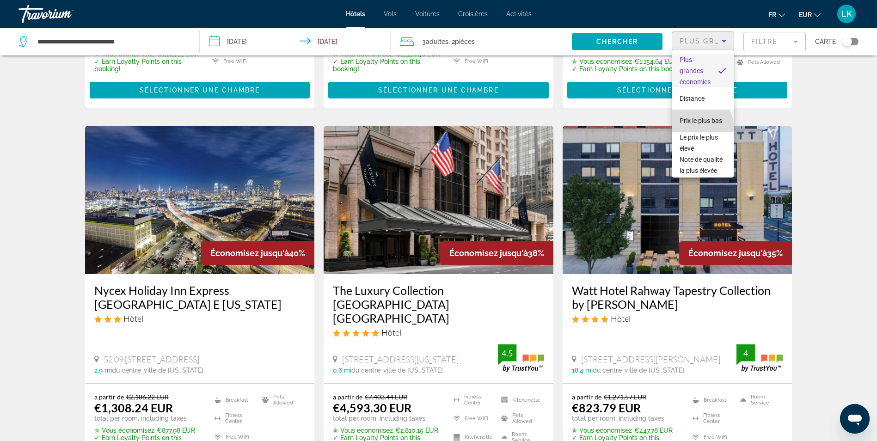
click at [701, 126] on span "Prix le plus bas" at bounding box center [700, 120] width 43 height 11
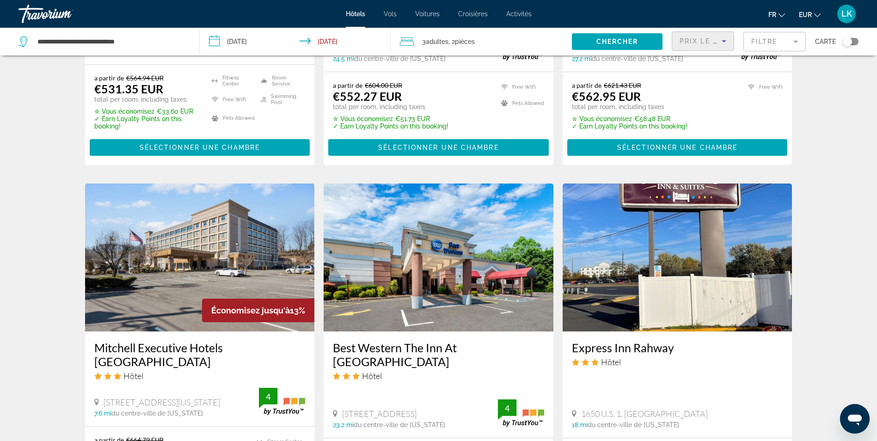
scroll to position [647, 0]
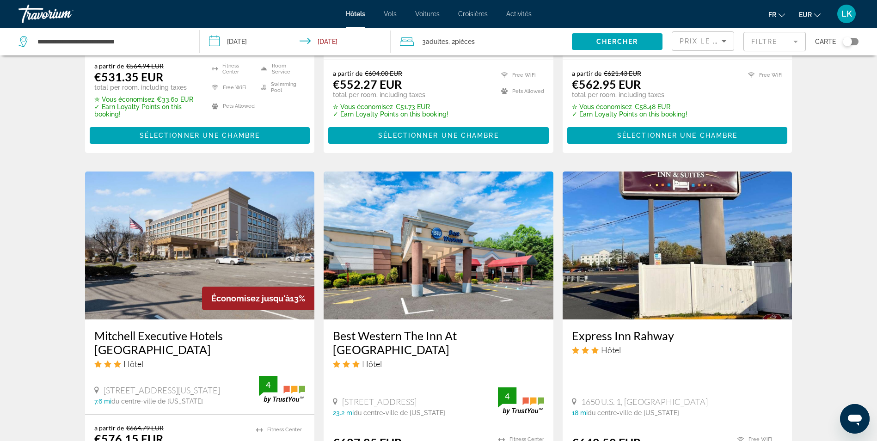
click at [762, 41] on mat-form-field "Filtre" at bounding box center [774, 41] width 62 height 19
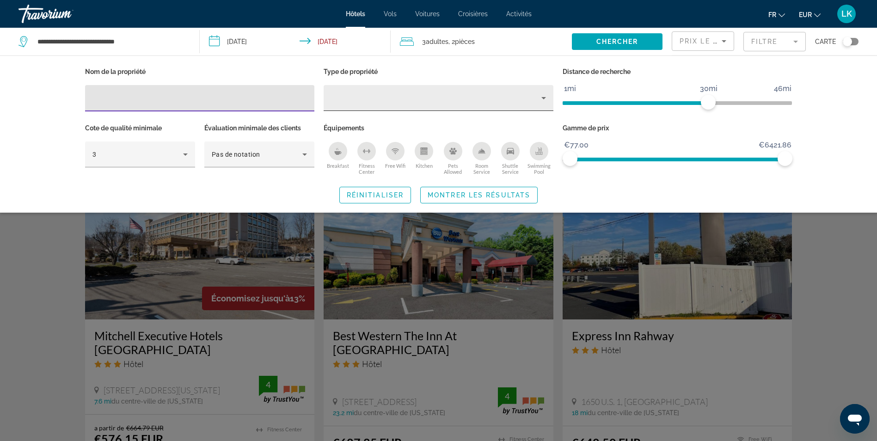
click at [436, 92] on div "Hotel Filters" at bounding box center [438, 98] width 215 height 26
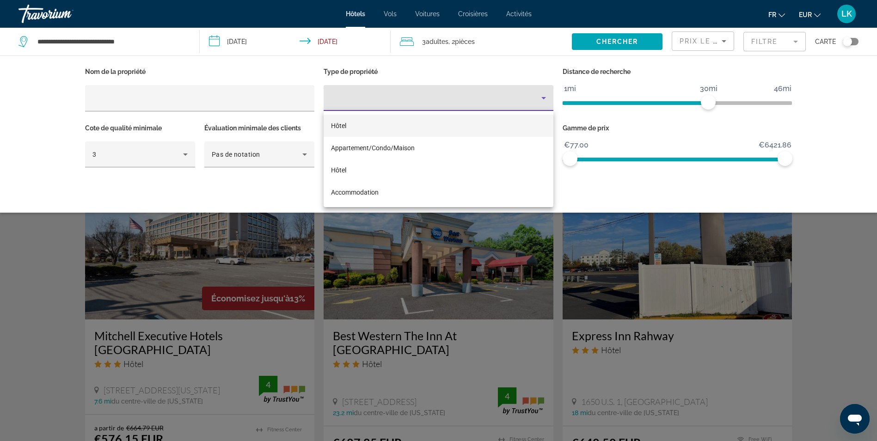
drag, startPoint x: 708, startPoint y: 104, endPoint x: 641, endPoint y: 104, distance: 66.1
click at [643, 104] on div at bounding box center [438, 220] width 877 height 441
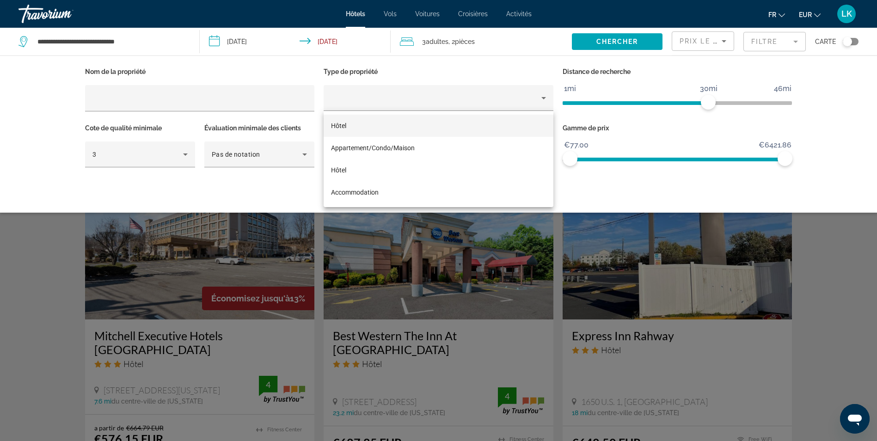
click at [639, 103] on span "ngx-slider" at bounding box center [635, 103] width 146 height 4
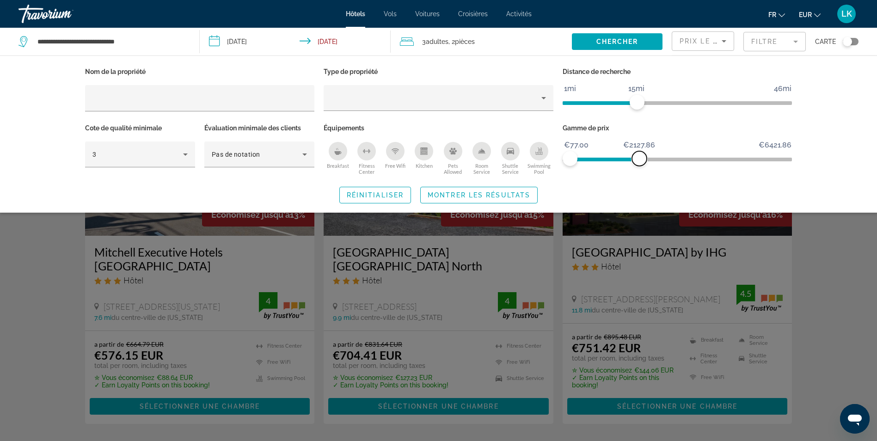
drag, startPoint x: 785, startPoint y: 159, endPoint x: 639, endPoint y: 178, distance: 147.3
click at [639, 178] on div "Nom de la propriété Type de propriété Distance de recherche 1mi 46mi 15mi Cote …" at bounding box center [439, 134] width 744 height 138
drag, startPoint x: 568, startPoint y: 155, endPoint x: 583, endPoint y: 160, distance: 15.5
click at [583, 160] on span "ngx-slider" at bounding box center [583, 158] width 15 height 15
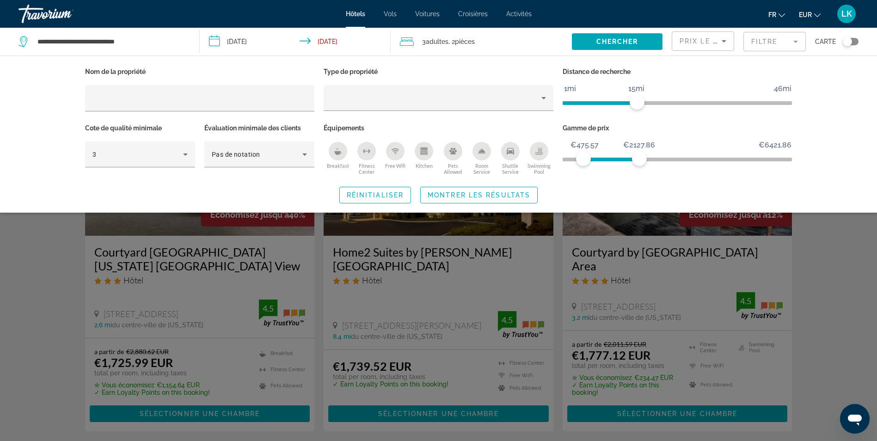
click at [835, 296] on div "Search widget" at bounding box center [438, 290] width 877 height 302
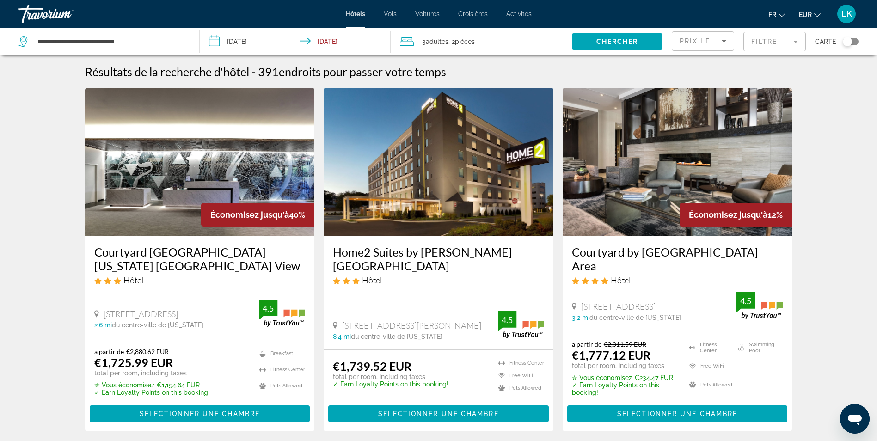
click at [771, 38] on mat-form-field "Filtre" at bounding box center [774, 41] width 62 height 19
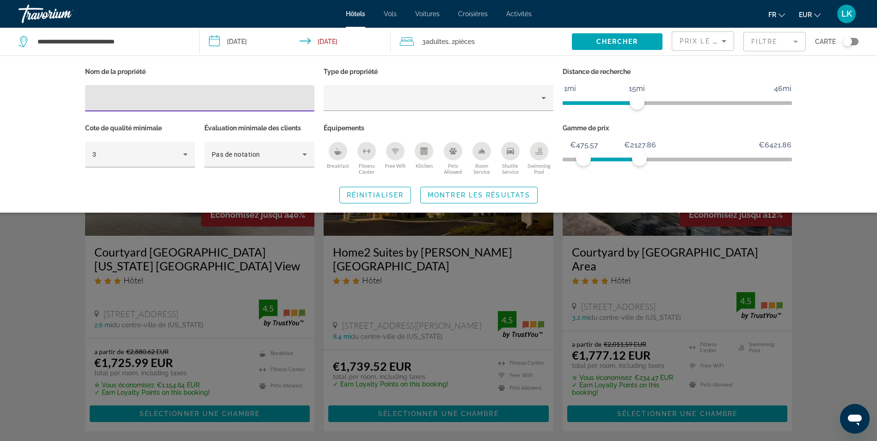
click at [722, 42] on icon "Sort by" at bounding box center [723, 41] width 11 height 11
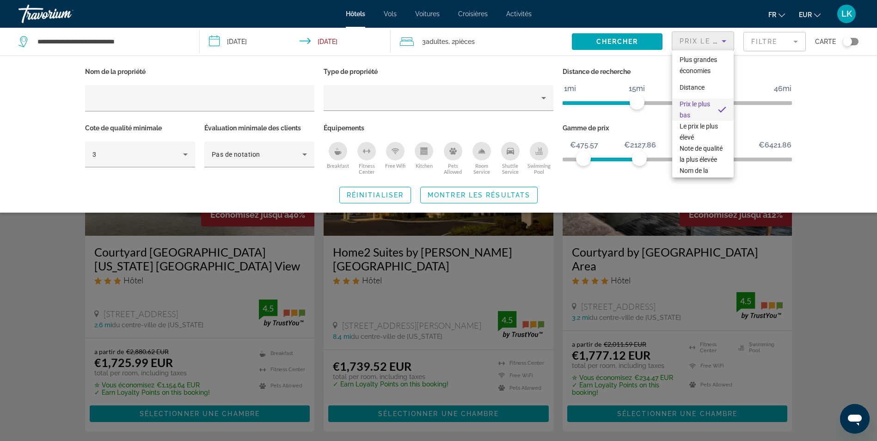
click at [702, 107] on span "Prix le plus bas" at bounding box center [694, 109] width 31 height 22
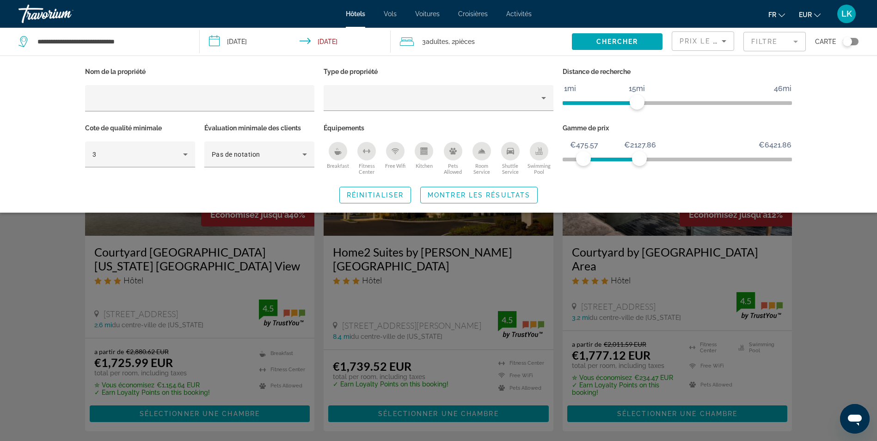
click at [801, 294] on div "Search widget" at bounding box center [438, 290] width 877 height 302
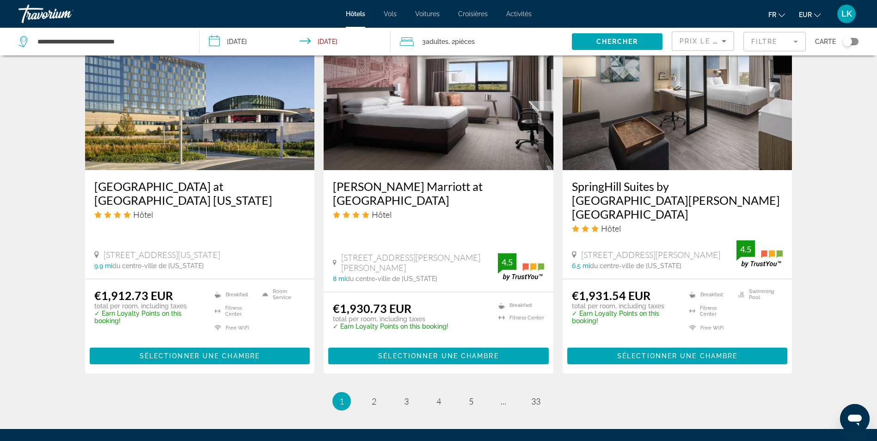
scroll to position [1210, 0]
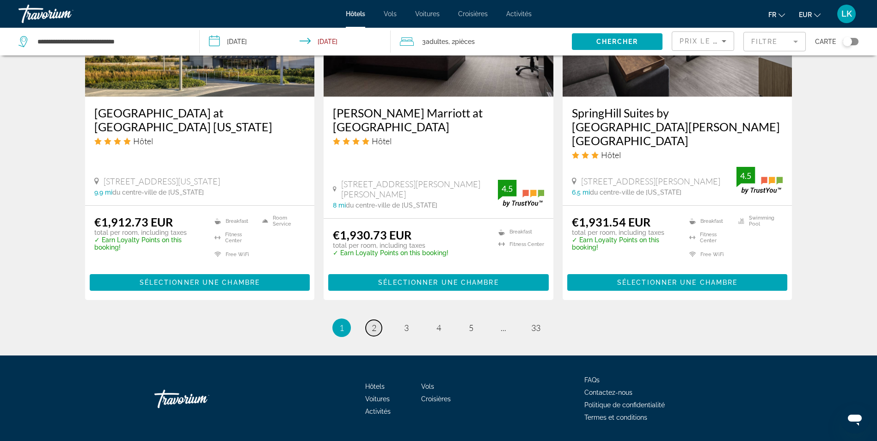
click at [376, 323] on span "2" at bounding box center [374, 328] width 5 height 10
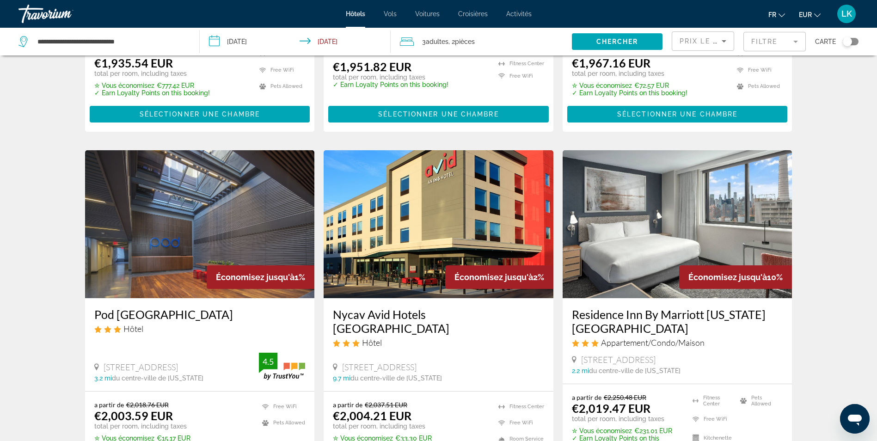
scroll to position [324, 0]
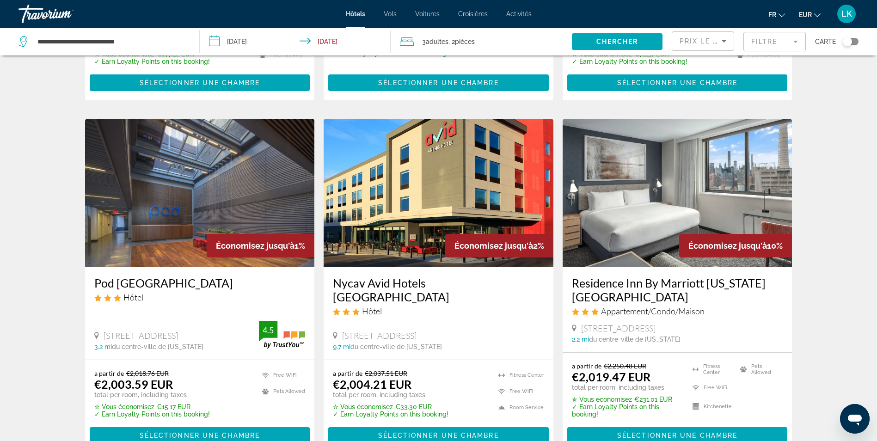
click at [714, 40] on span "Prix le plus bas" at bounding box center [715, 40] width 73 height 7
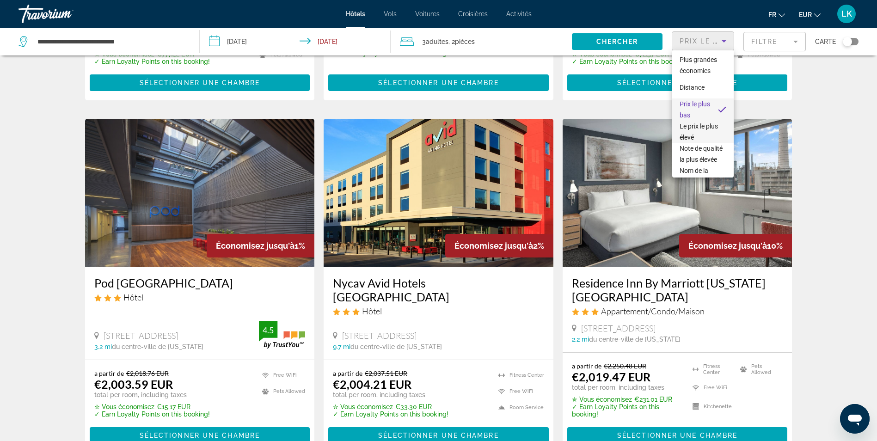
click at [686, 143] on span "Le prix le plus élevé" at bounding box center [702, 132] width 47 height 22
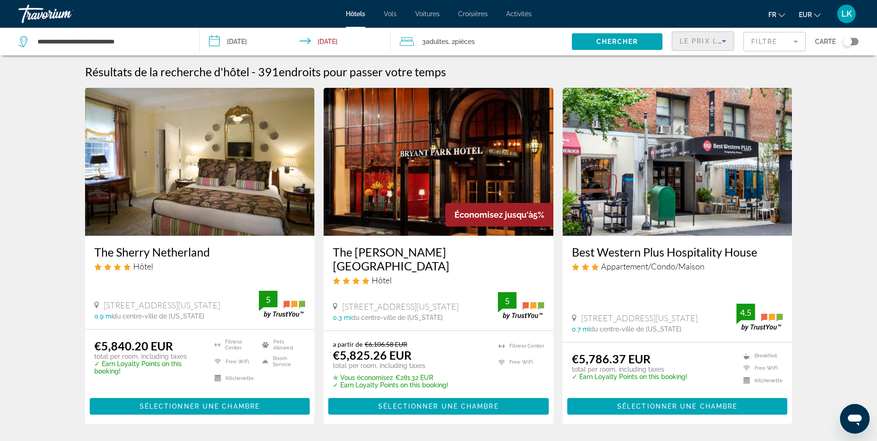
click at [697, 34] on div "Le prix le plus élevé" at bounding box center [702, 45] width 47 height 26
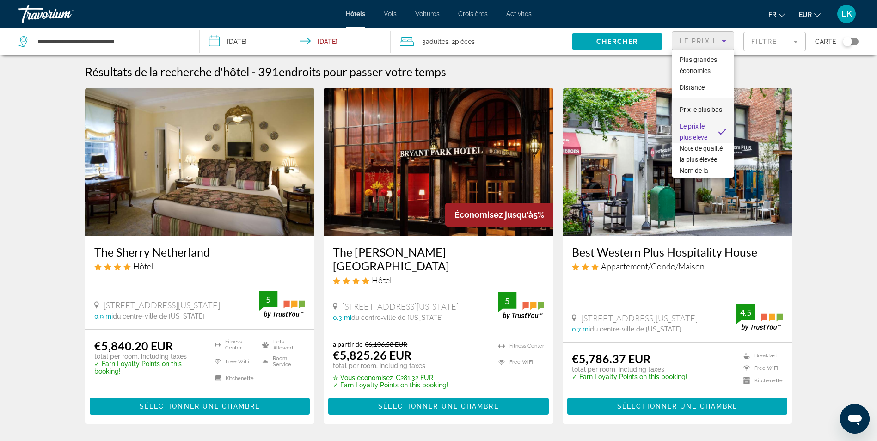
click at [699, 106] on span "Prix le plus bas" at bounding box center [700, 109] width 43 height 7
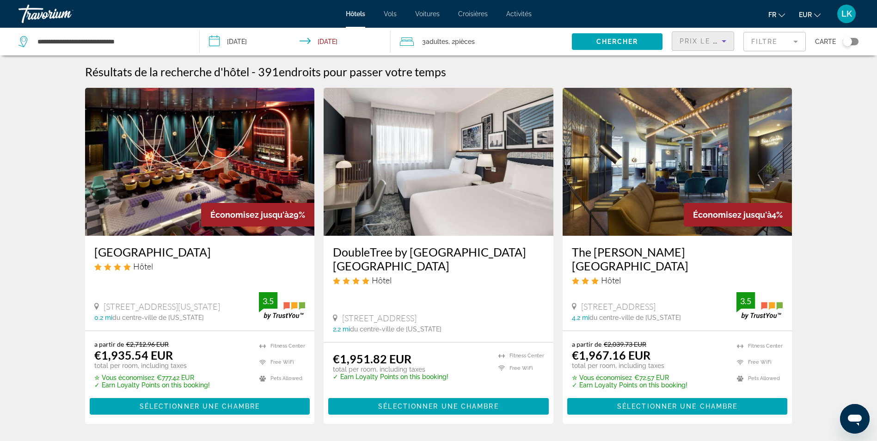
click at [759, 42] on mat-form-field "Filtre" at bounding box center [774, 41] width 62 height 19
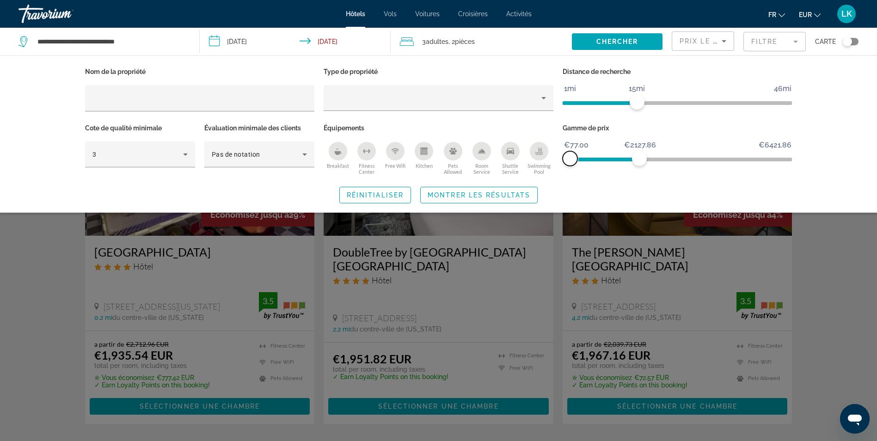
drag, startPoint x: 582, startPoint y: 154, endPoint x: 555, endPoint y: 156, distance: 27.3
click at [555, 156] on div "Nom de la propriété Type de propriété Distance de recherche 1mi 46mi 15mi Cote …" at bounding box center [438, 121] width 716 height 112
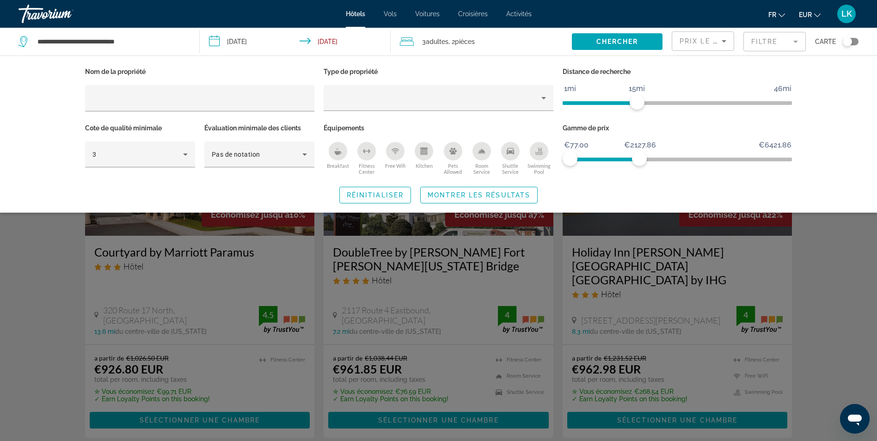
click at [825, 258] on div "Search widget" at bounding box center [438, 290] width 877 height 302
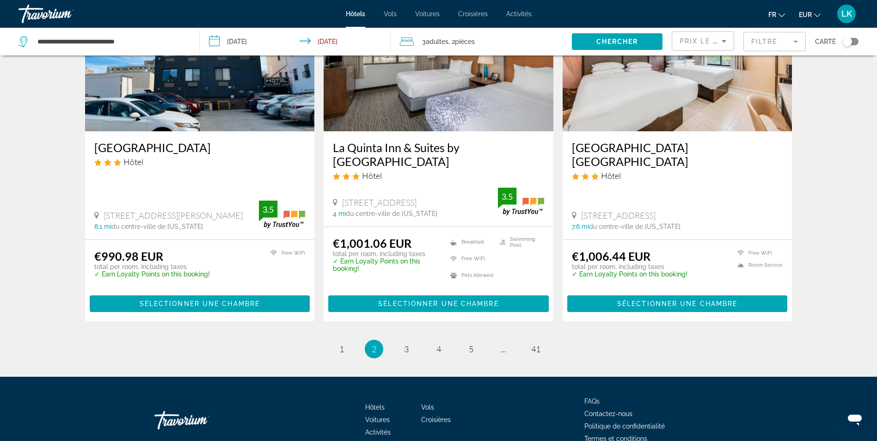
scroll to position [1198, 0]
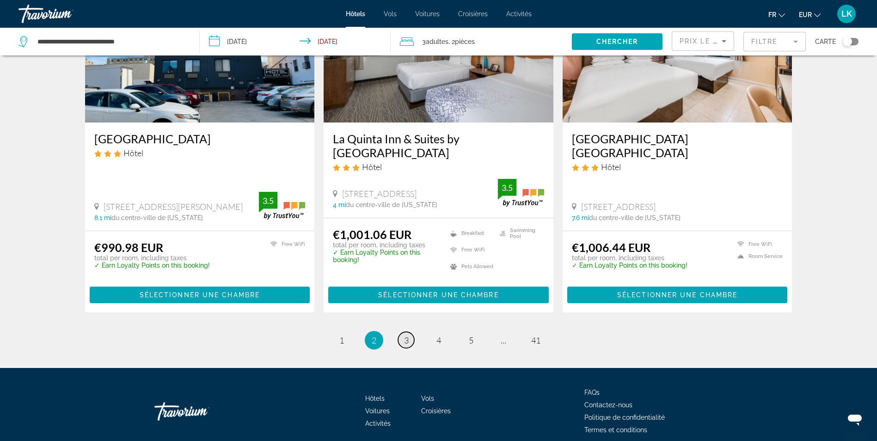
click at [403, 332] on link "page 3" at bounding box center [406, 340] width 16 height 16
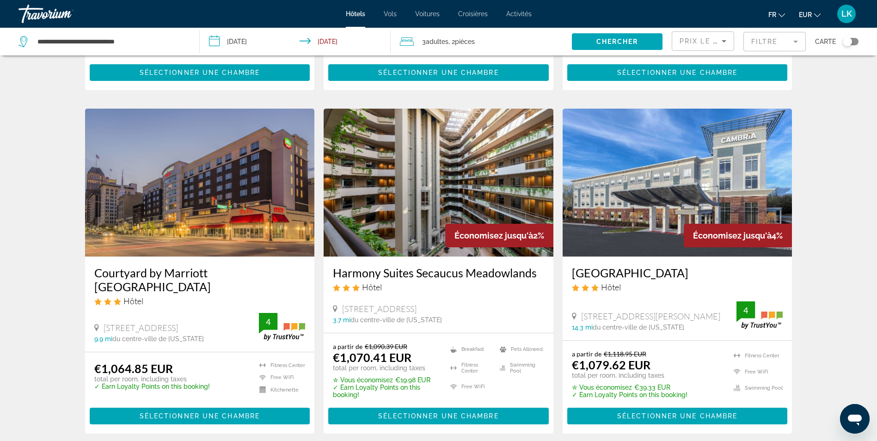
scroll to position [1109, 0]
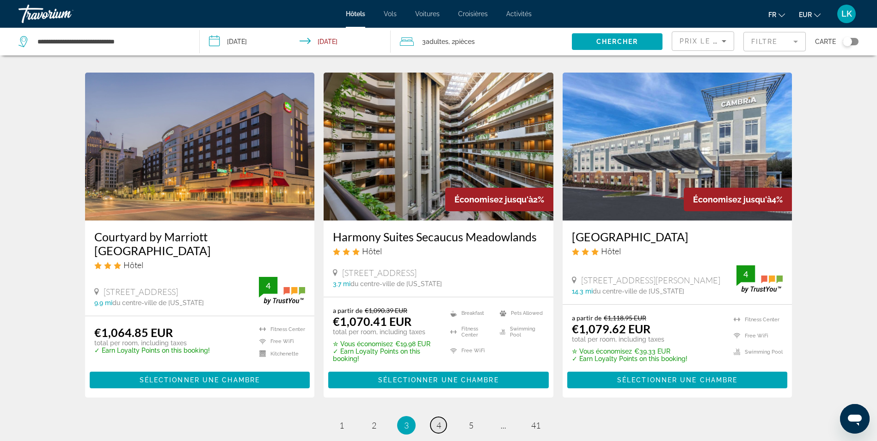
click at [437, 420] on span "4" at bounding box center [438, 425] width 5 height 10
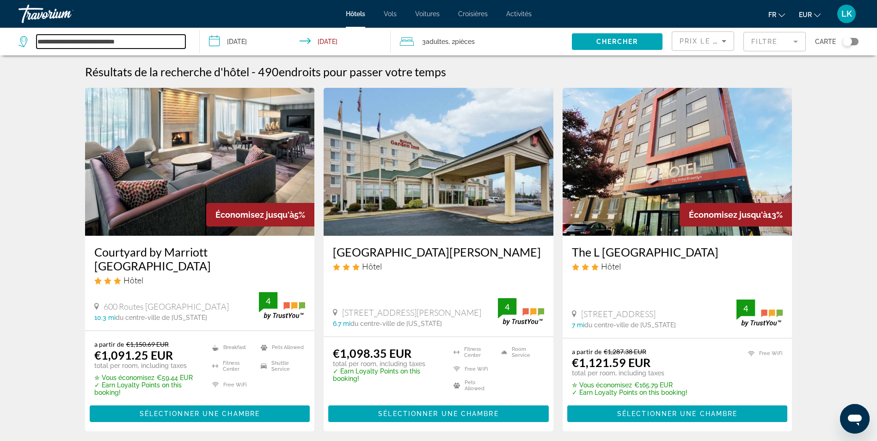
click at [106, 42] on input "**********" at bounding box center [111, 42] width 149 height 14
drag, startPoint x: 146, startPoint y: 39, endPoint x: 26, endPoint y: 35, distance: 119.8
click at [26, 35] on div "**********" at bounding box center [101, 42] width 167 height 14
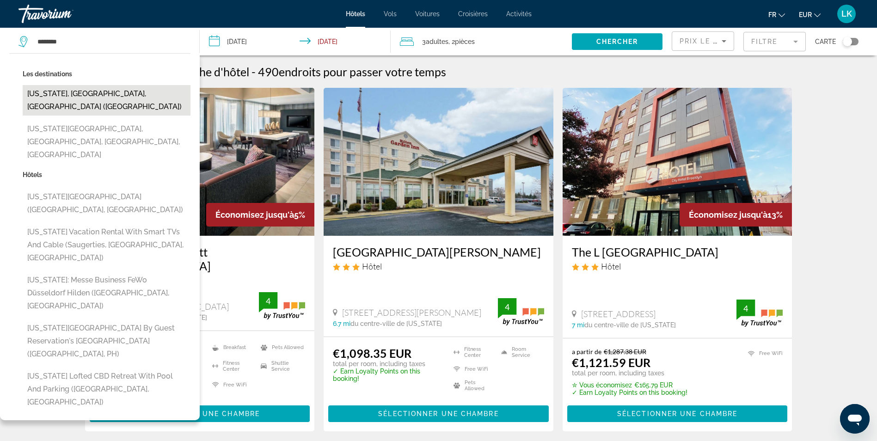
click at [79, 96] on button "[US_STATE], [GEOGRAPHIC_DATA], [GEOGRAPHIC_DATA] ([GEOGRAPHIC_DATA])" at bounding box center [107, 100] width 168 height 31
type input "**********"
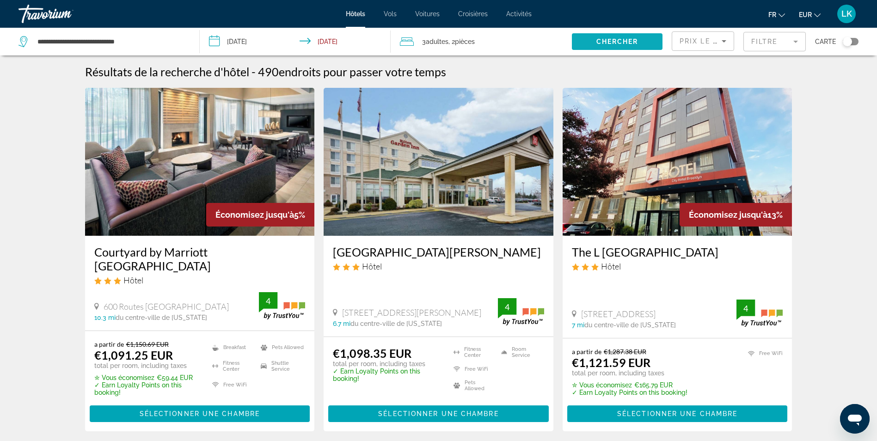
click at [608, 43] on span "Chercher" at bounding box center [617, 41] width 42 height 7
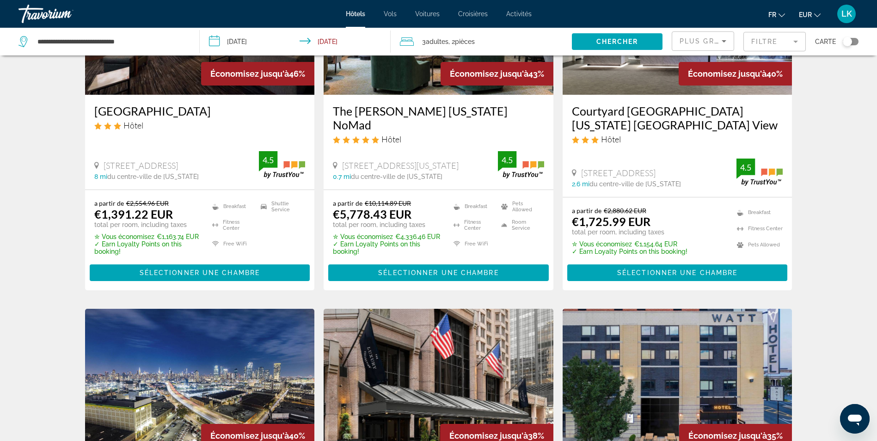
scroll to position [139, 0]
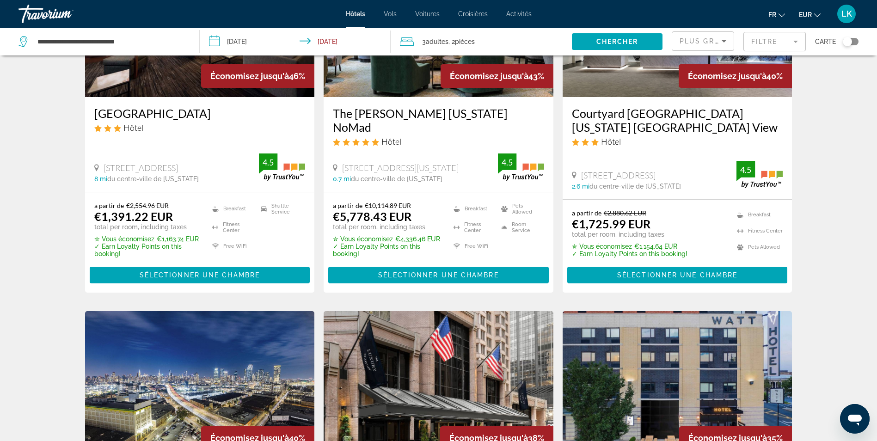
click at [512, 17] on span "Activités" at bounding box center [518, 13] width 25 height 7
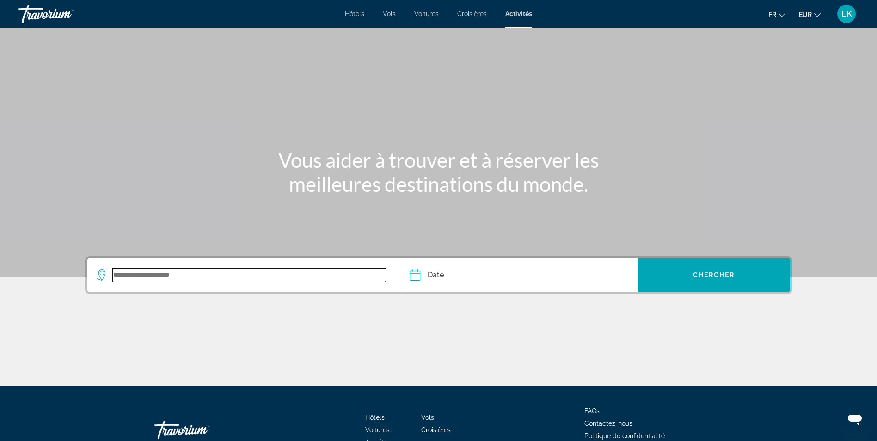
click at [143, 275] on input "Search widget" at bounding box center [249, 275] width 274 height 14
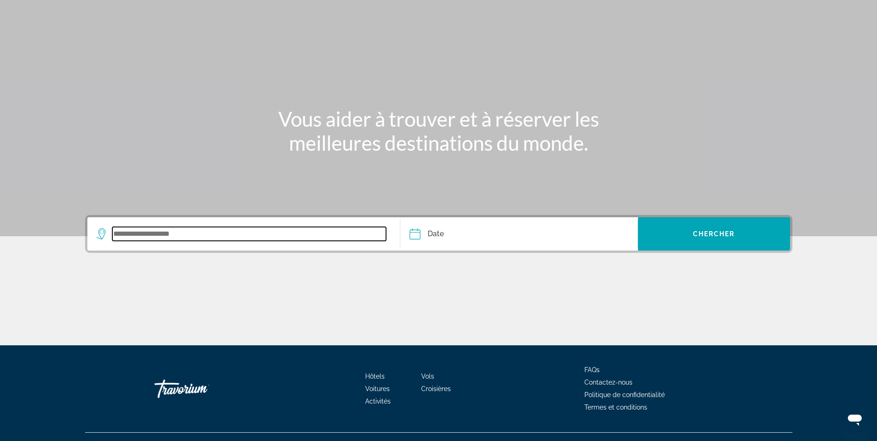
scroll to position [59, 0]
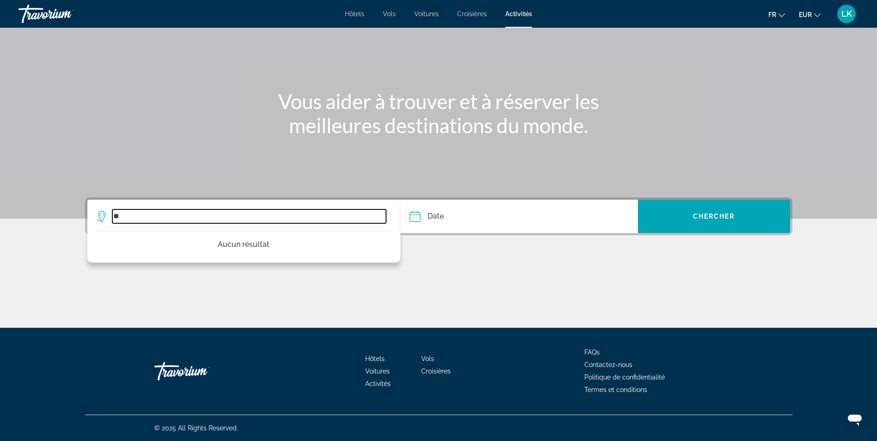
type input "*"
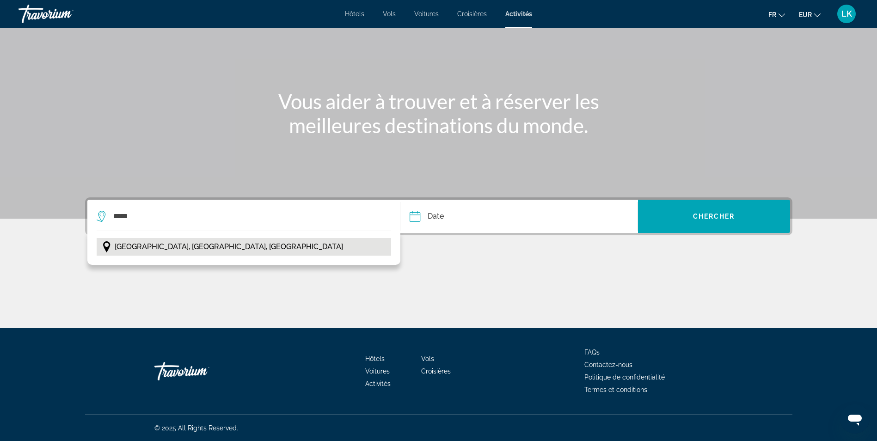
click at [187, 244] on span "[GEOGRAPHIC_DATA], [GEOGRAPHIC_DATA], [GEOGRAPHIC_DATA]" at bounding box center [229, 246] width 228 height 13
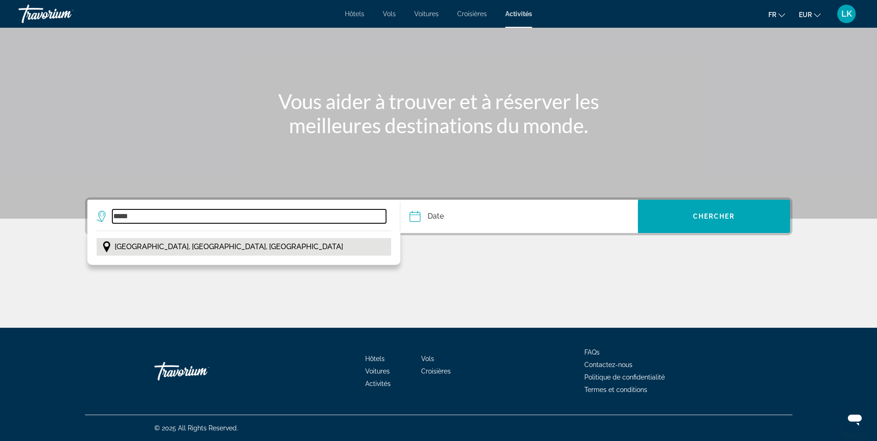
type input "**********"
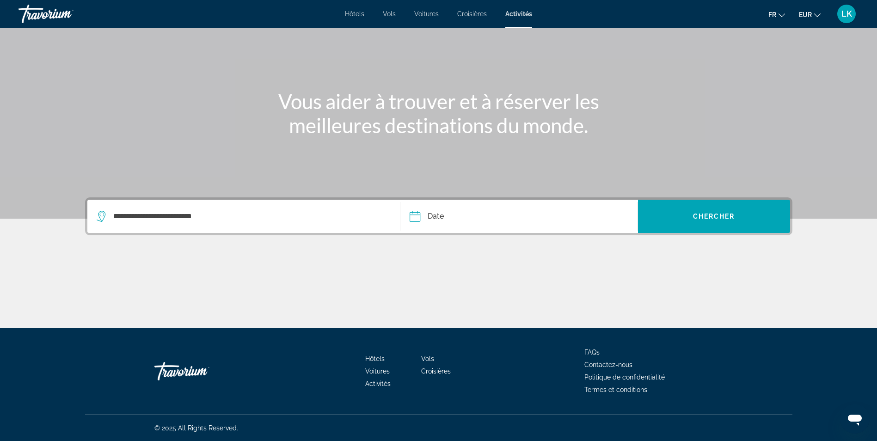
click at [469, 216] on input "Date" at bounding box center [465, 218] width 117 height 36
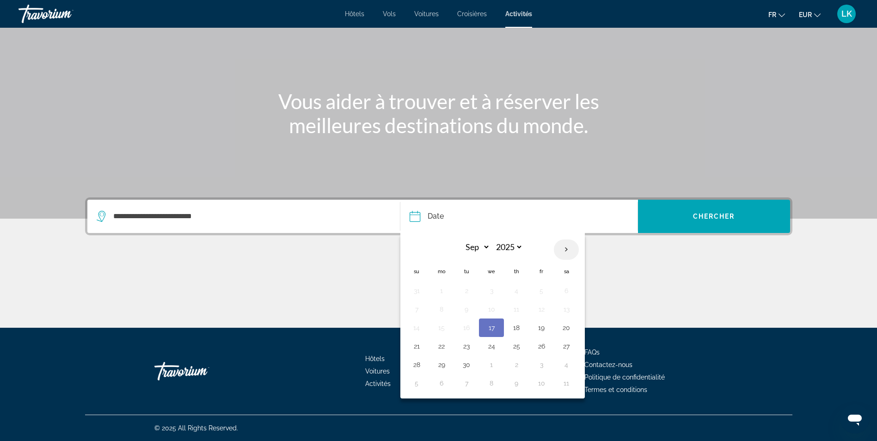
click at [565, 245] on th "Next month" at bounding box center [566, 249] width 25 height 20
select select "*"
click at [542, 311] on button "10" at bounding box center [541, 309] width 15 height 13
type input "**********"
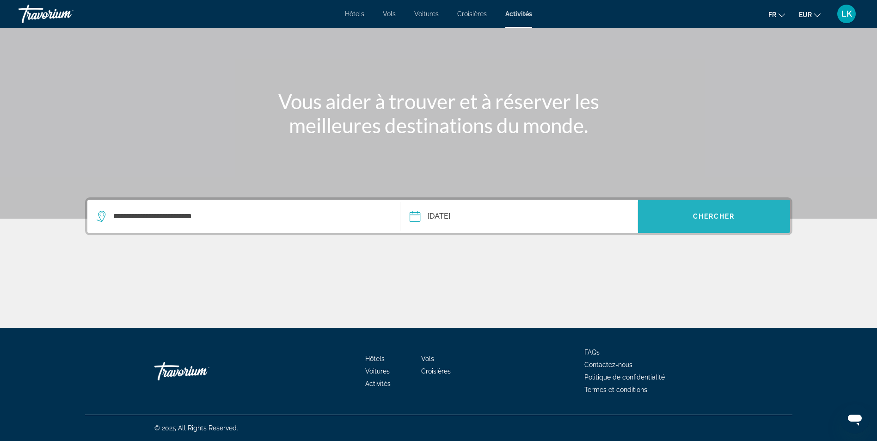
click at [682, 222] on span "Search widget" at bounding box center [714, 216] width 152 height 22
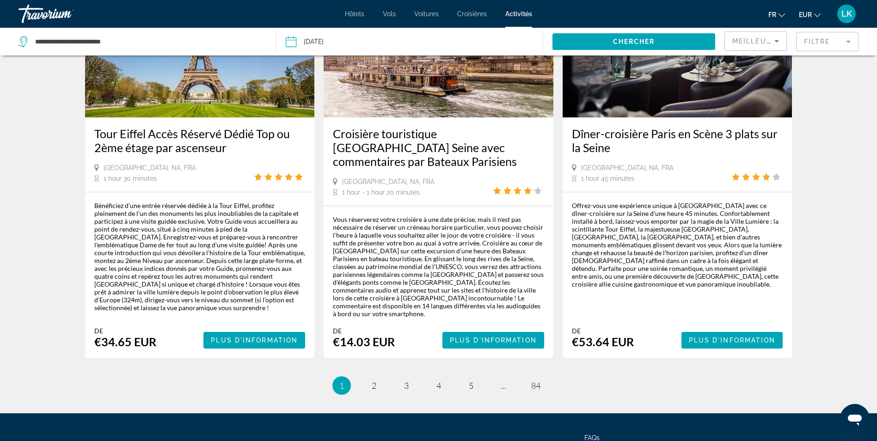
scroll to position [1459, 0]
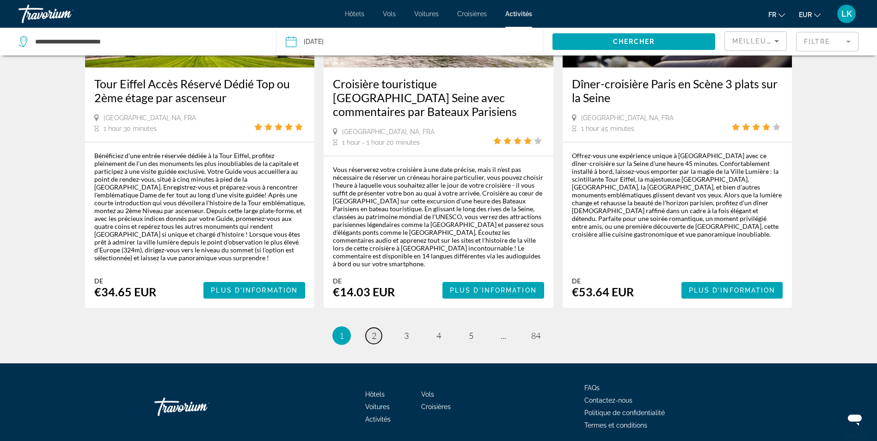
click at [373, 330] on span "2" at bounding box center [374, 335] width 5 height 10
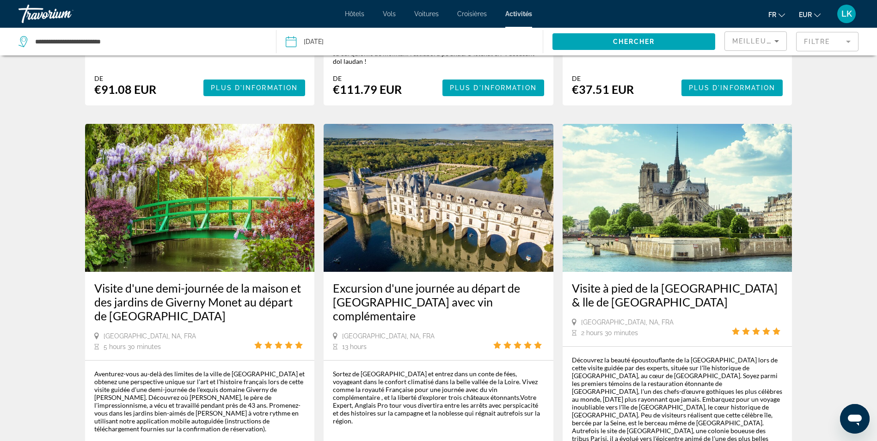
scroll to position [277, 0]
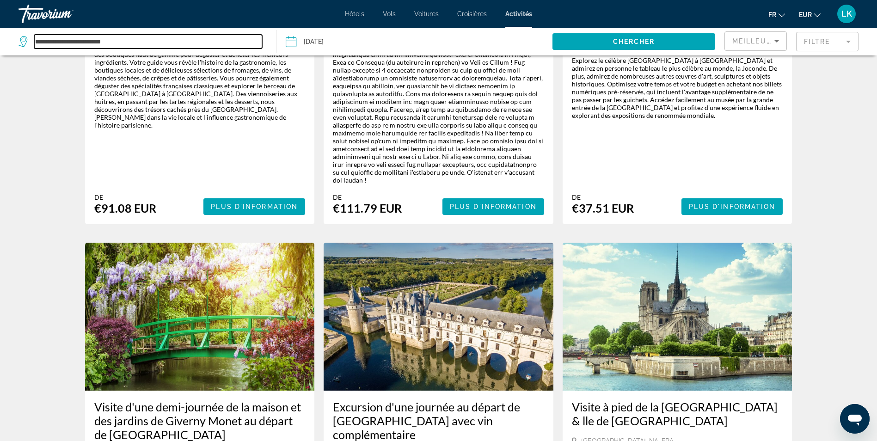
click at [67, 42] on input "**********" at bounding box center [148, 42] width 228 height 14
drag, startPoint x: 151, startPoint y: 41, endPoint x: -2, endPoint y: 36, distance: 153.1
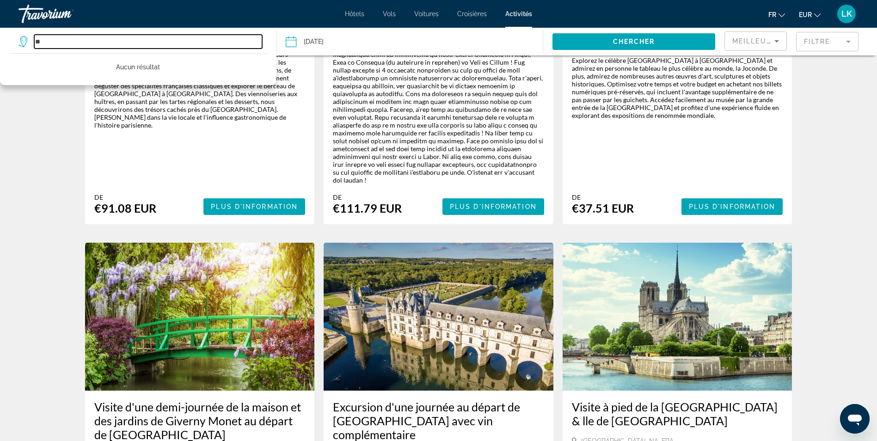
type input "*"
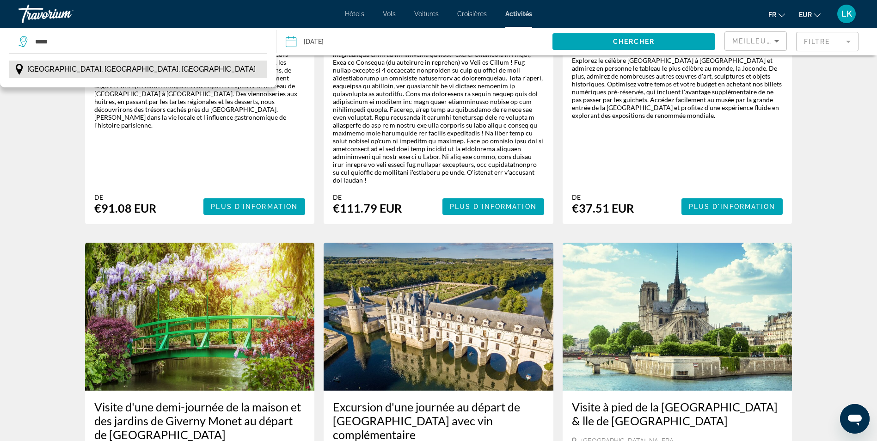
click at [44, 71] on span "[GEOGRAPHIC_DATA], [GEOGRAPHIC_DATA], [GEOGRAPHIC_DATA]" at bounding box center [141, 69] width 228 height 13
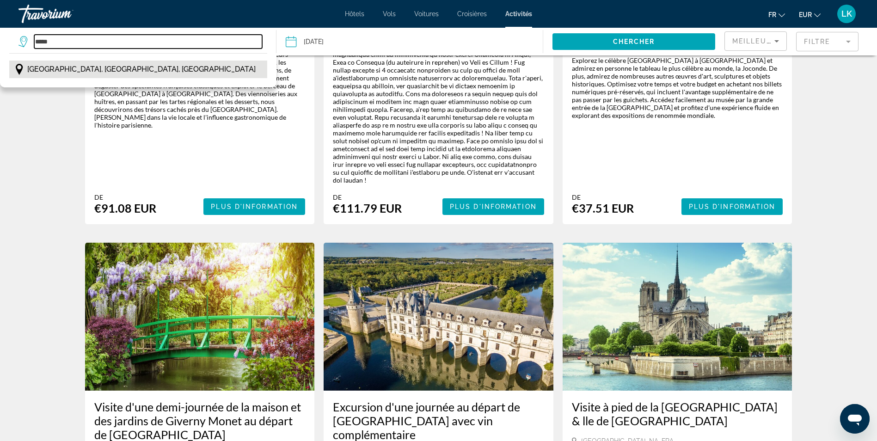
type input "**********"
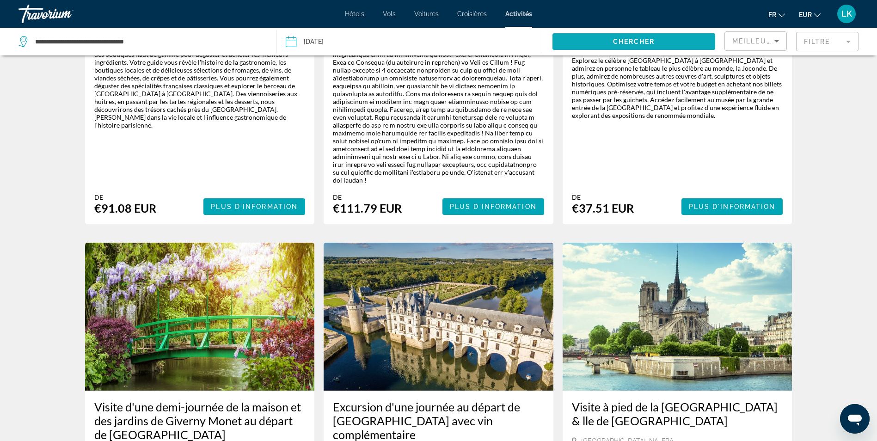
click at [630, 43] on span "Chercher" at bounding box center [634, 41] width 42 height 7
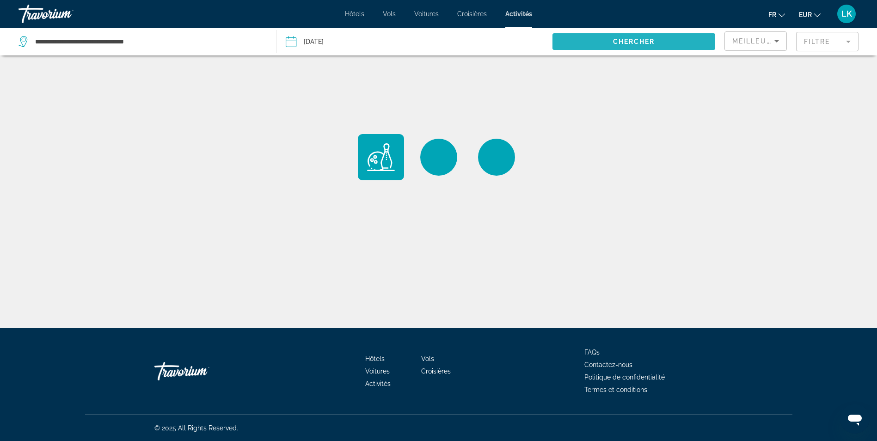
scroll to position [0, 0]
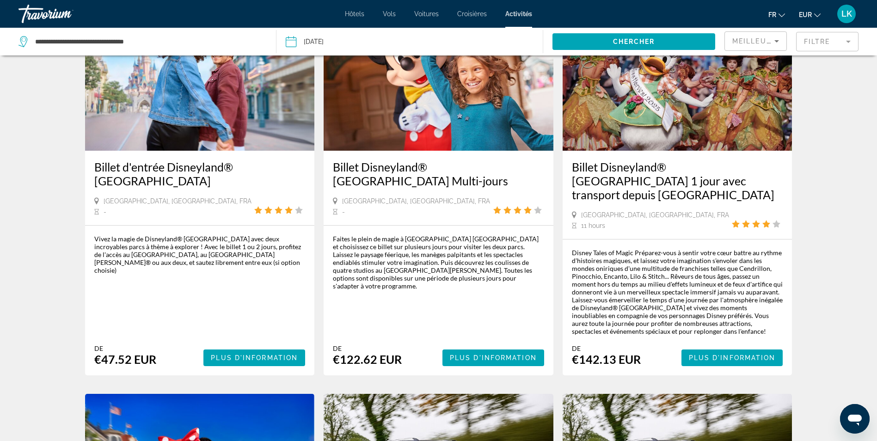
scroll to position [92, 0]
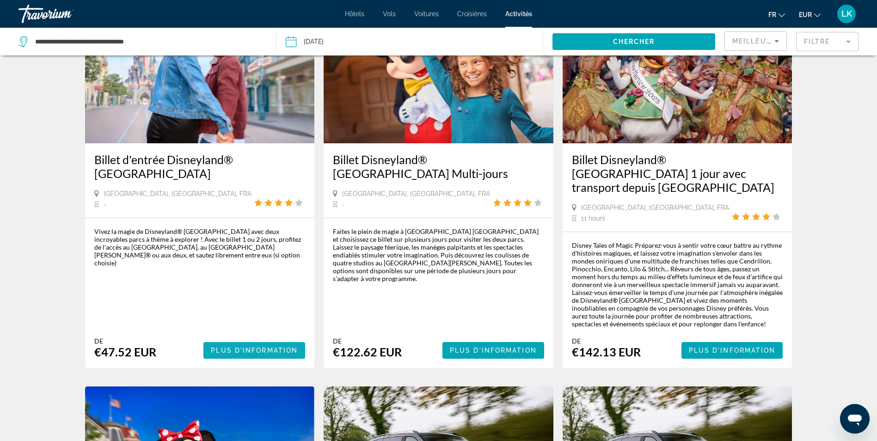
click at [250, 347] on span "Plus d'information" at bounding box center [254, 350] width 87 height 7
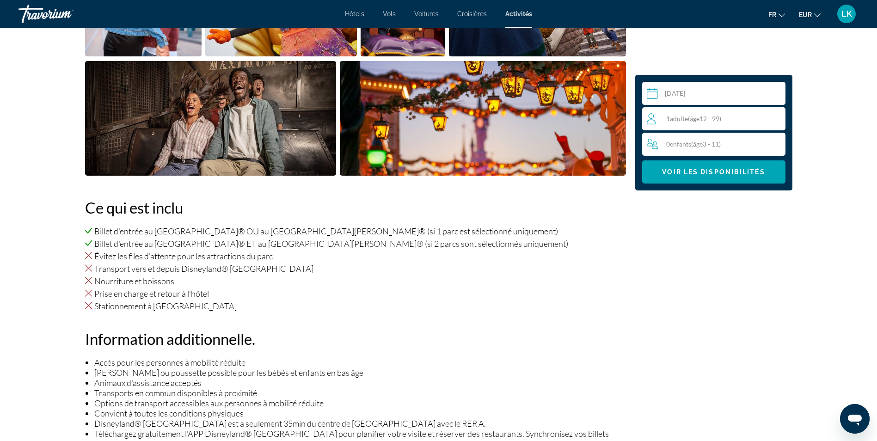
scroll to position [555, 0]
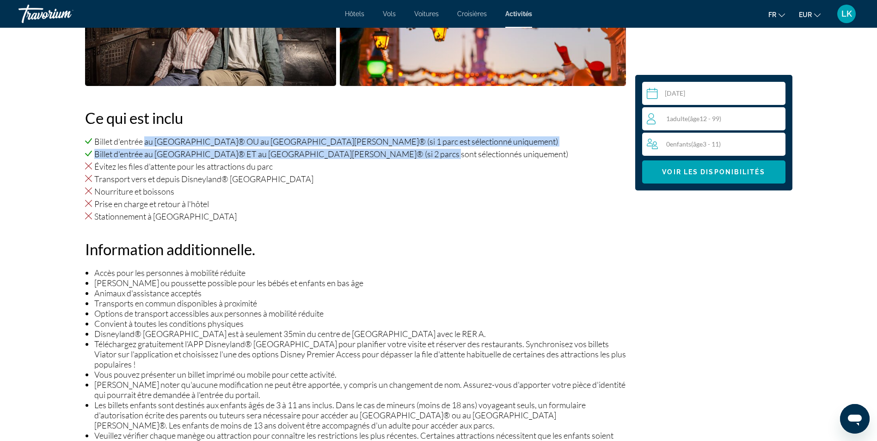
drag, startPoint x: 146, startPoint y: 139, endPoint x: 404, endPoint y: 156, distance: 258.4
click at [404, 156] on ul "Billet d'entrée au [GEOGRAPHIC_DATA]® OU au [GEOGRAPHIC_DATA][PERSON_NAME]® (si…" at bounding box center [355, 147] width 541 height 23
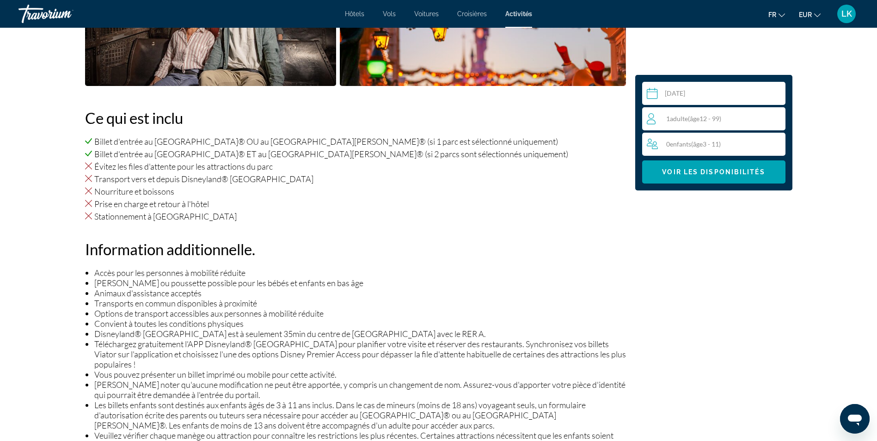
drag, startPoint x: 404, startPoint y: 156, endPoint x: 397, endPoint y: 190, distance: 34.9
click at [397, 190] on li "Nourriture et boissons" at bounding box center [355, 191] width 541 height 10
drag, startPoint x: 375, startPoint y: 154, endPoint x: 458, endPoint y: 154, distance: 83.2
click at [458, 154] on li "Billet d'entrée au [GEOGRAPHIC_DATA]® ET au [GEOGRAPHIC_DATA][PERSON_NAME]® (si…" at bounding box center [355, 154] width 541 height 10
drag, startPoint x: 458, startPoint y: 154, endPoint x: 414, endPoint y: 185, distance: 54.7
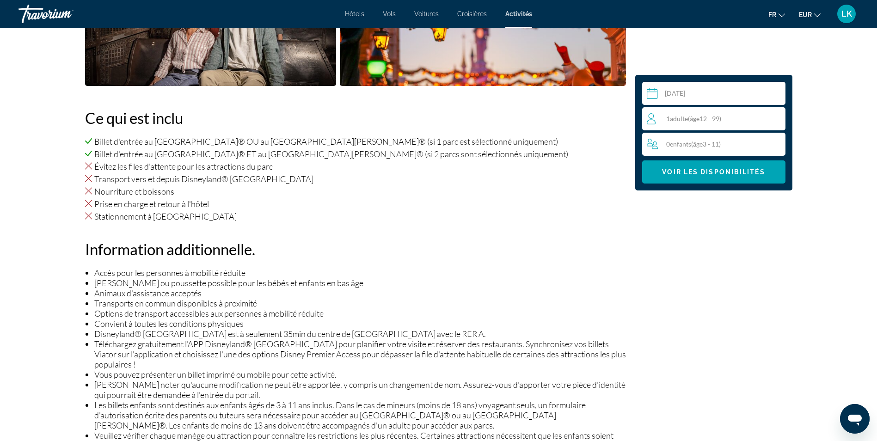
click at [414, 185] on ul "Évitez les files d'attente pour les attractions du parc Transport vers et depui…" at bounding box center [355, 191] width 541 height 60
click at [346, 157] on li "Billet d'entrée au [GEOGRAPHIC_DATA]® ET au [GEOGRAPHIC_DATA][PERSON_NAME]® (si…" at bounding box center [355, 154] width 541 height 10
drag, startPoint x: 371, startPoint y: 155, endPoint x: 391, endPoint y: 156, distance: 20.8
click at [390, 156] on li "Billet d'entrée au [GEOGRAPHIC_DATA]® ET au [GEOGRAPHIC_DATA][PERSON_NAME]® (si…" at bounding box center [355, 154] width 541 height 10
drag, startPoint x: 391, startPoint y: 156, endPoint x: 424, endPoint y: 157, distance: 32.4
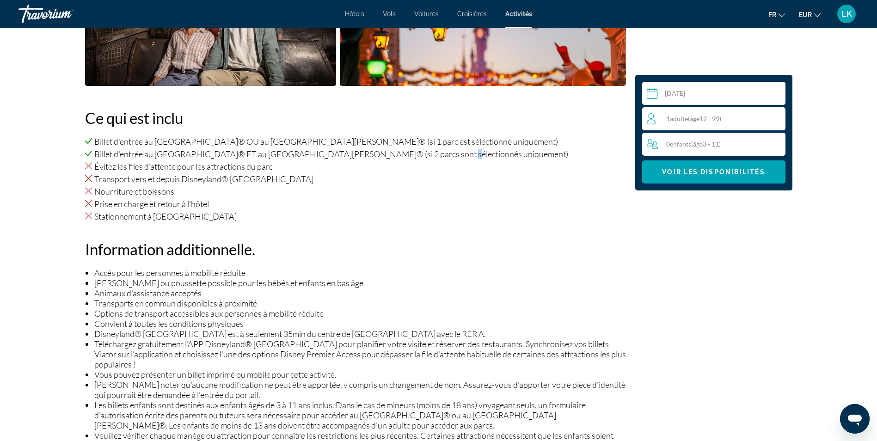
click at [424, 157] on li "Billet d'entrée au [GEOGRAPHIC_DATA]® ET au [GEOGRAPHIC_DATA][PERSON_NAME]® (si…" at bounding box center [355, 154] width 541 height 10
drag, startPoint x: 424, startPoint y: 157, endPoint x: 441, endPoint y: 190, distance: 37.8
click at [441, 190] on li "Nourriture et boissons" at bounding box center [355, 191] width 541 height 10
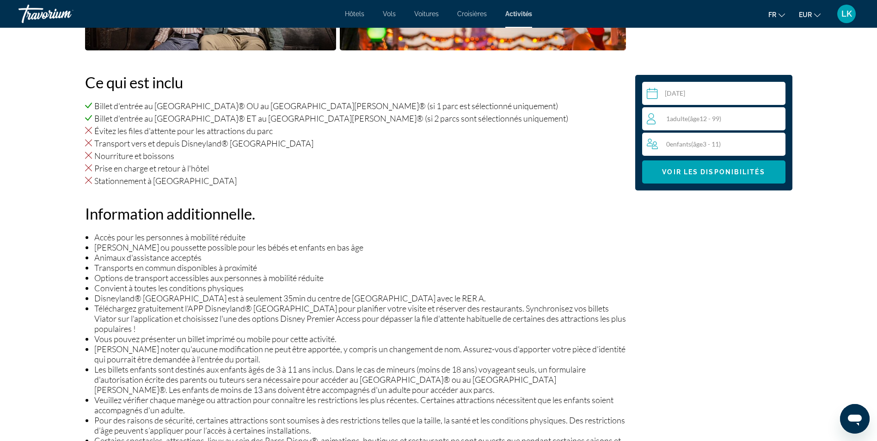
scroll to position [462, 0]
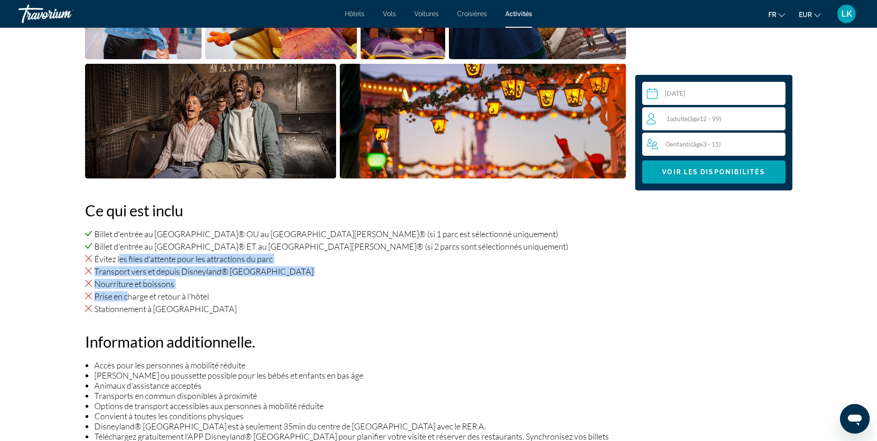
drag, startPoint x: 120, startPoint y: 260, endPoint x: 128, endPoint y: 296, distance: 36.4
click at [128, 296] on ul "Évitez les files d'attente pour les attractions du parc Transport vers et depui…" at bounding box center [355, 284] width 541 height 60
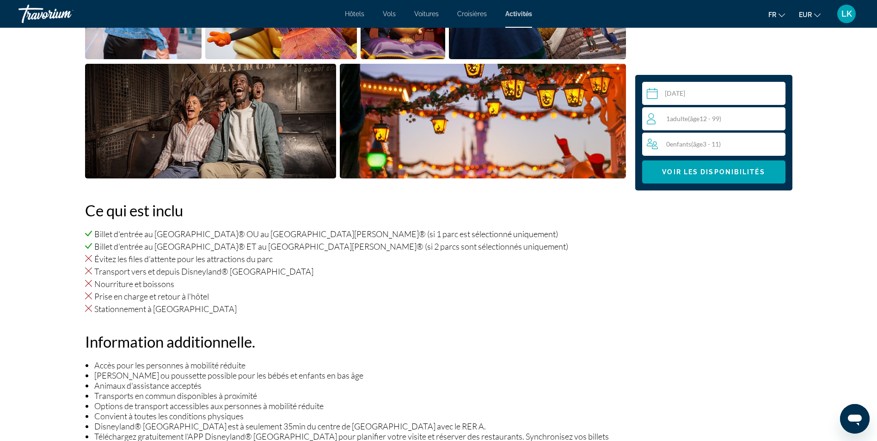
drag, startPoint x: 128, startPoint y: 296, endPoint x: 417, endPoint y: 298, distance: 289.3
click at [417, 298] on li "Prise en charge et retour à l'hôtel" at bounding box center [355, 296] width 541 height 10
click at [727, 177] on span "Main content" at bounding box center [713, 172] width 143 height 22
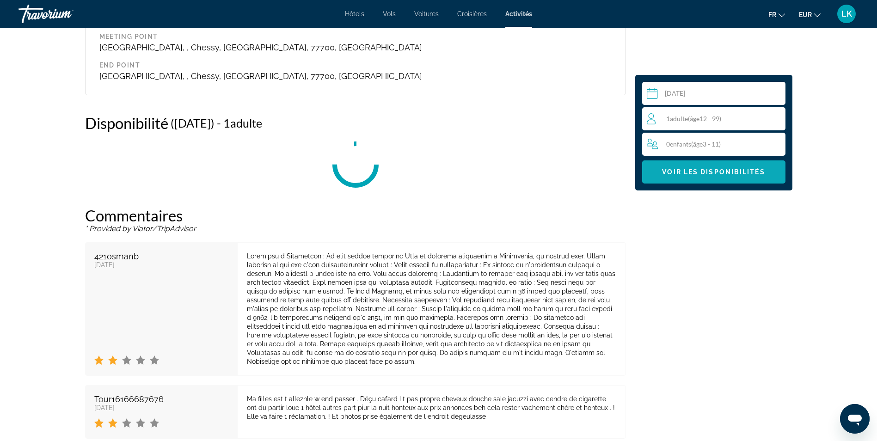
scroll to position [1502, 0]
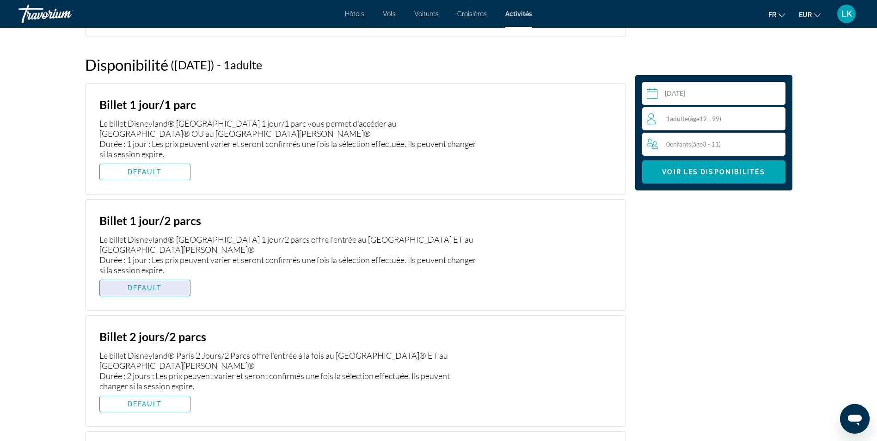
click at [153, 288] on span "DEFAULT" at bounding box center [145, 287] width 35 height 7
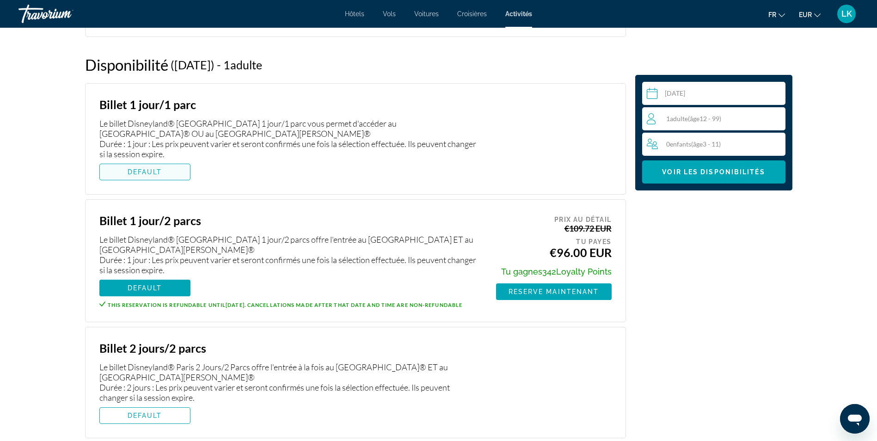
click at [157, 171] on span "DEFAULT" at bounding box center [145, 171] width 35 height 7
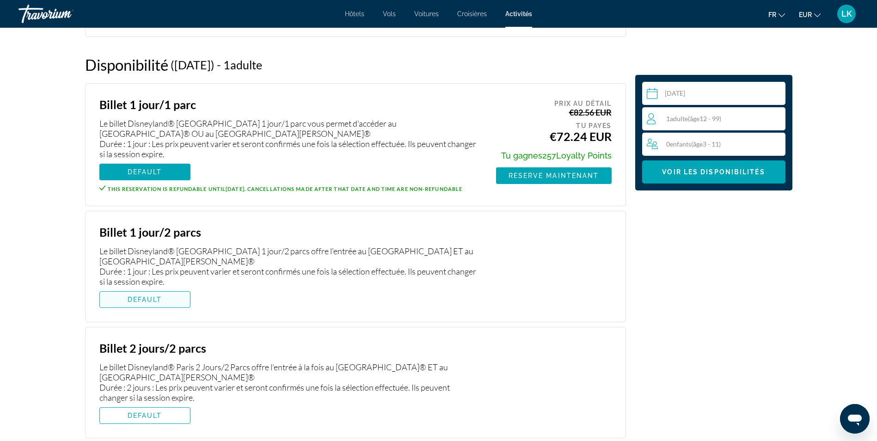
click at [160, 303] on span "DEFAULT" at bounding box center [145, 299] width 35 height 7
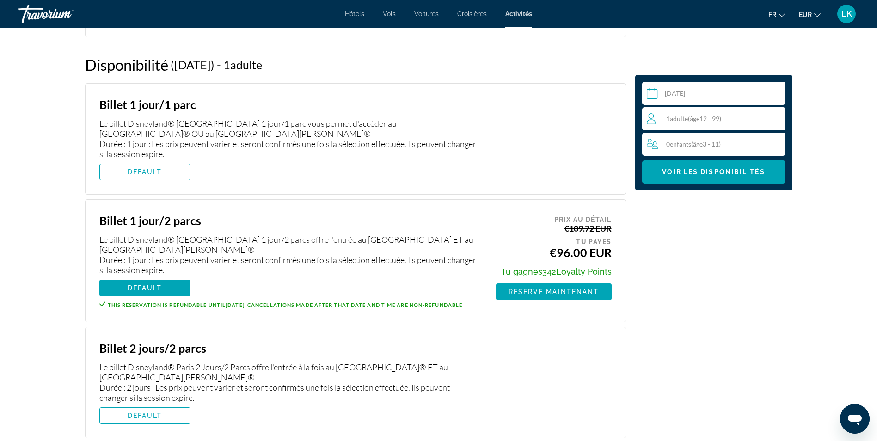
click at [687, 99] on input "Main content" at bounding box center [715, 95] width 147 height 26
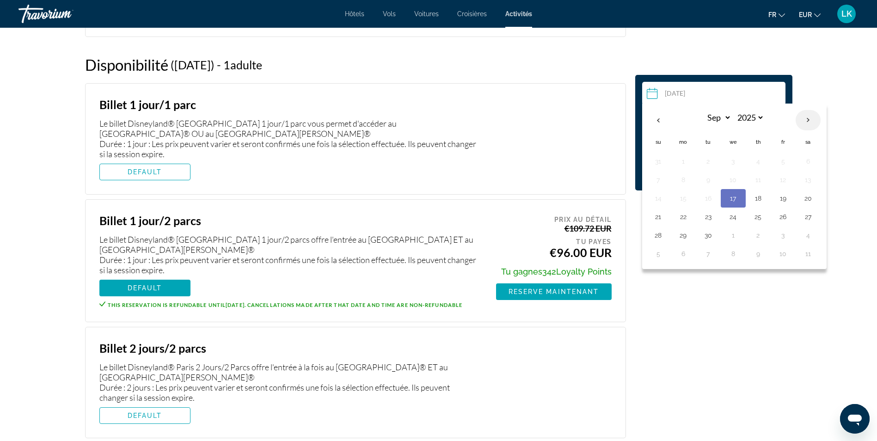
click at [812, 120] on th "Next month" at bounding box center [807, 120] width 25 height 20
select select "*"
click at [730, 222] on button "22" at bounding box center [733, 216] width 15 height 13
type input "**********"
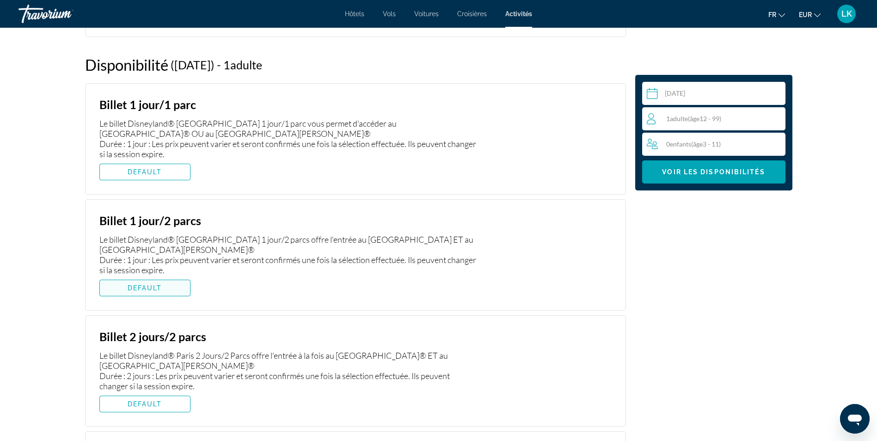
click at [146, 293] on span "Main content" at bounding box center [145, 288] width 90 height 22
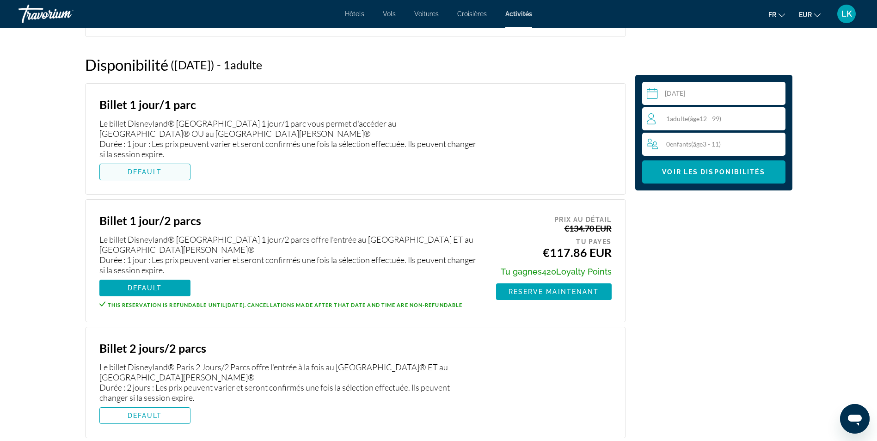
click at [158, 166] on span "Main content" at bounding box center [145, 172] width 90 height 22
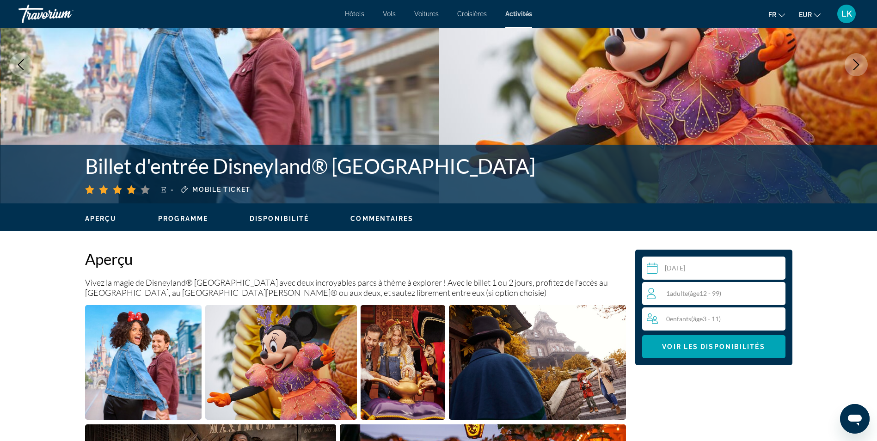
scroll to position [0, 0]
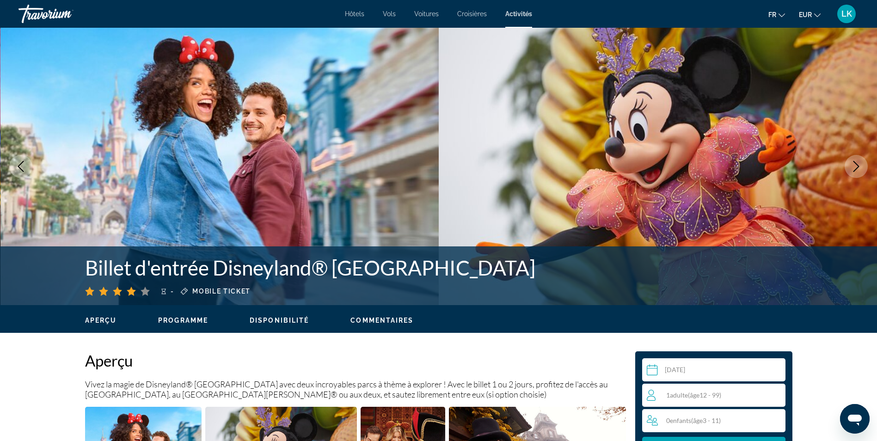
click at [259, 318] on span "Disponibilité" at bounding box center [279, 320] width 59 height 7
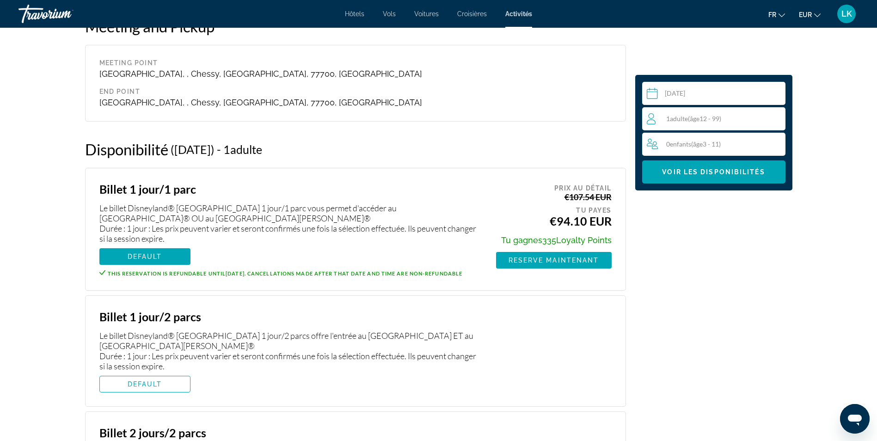
scroll to position [1502, 0]
